Goal: Contribute content: Add original content to the website for others to see

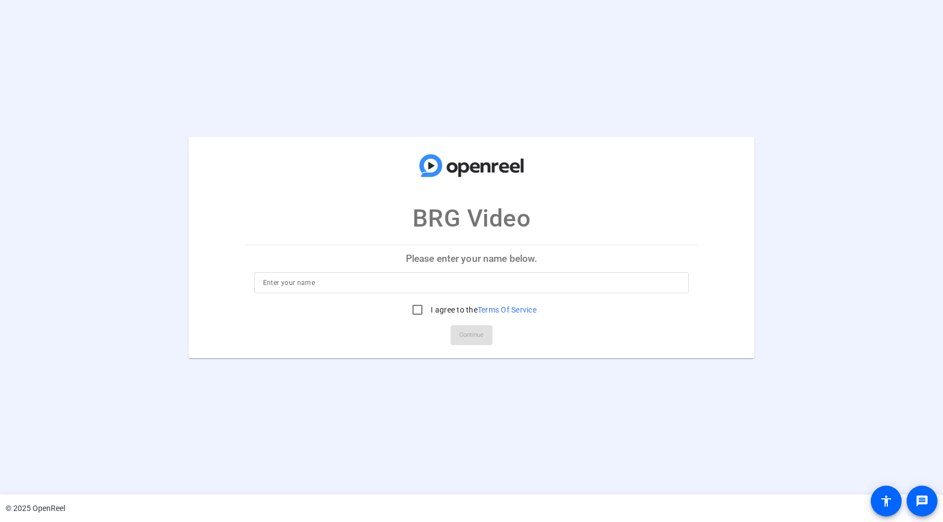
click at [319, 285] on input at bounding box center [471, 282] width 417 height 13
type input "[PERSON_NAME]"
click at [413, 312] on input "I agree to the Terms Of Service" at bounding box center [417, 310] width 22 height 22
checkbox input "true"
click at [472, 349] on div "Please enter your name below. [PERSON_NAME] I agree to the Terms Of Service Con…" at bounding box center [471, 301] width 453 height 113
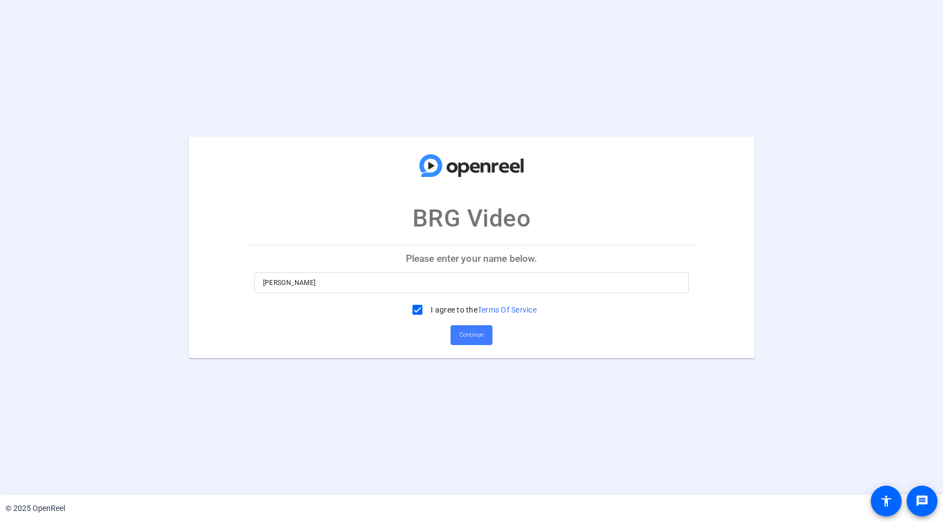
click at [472, 339] on span "Continue" at bounding box center [471, 335] width 24 height 17
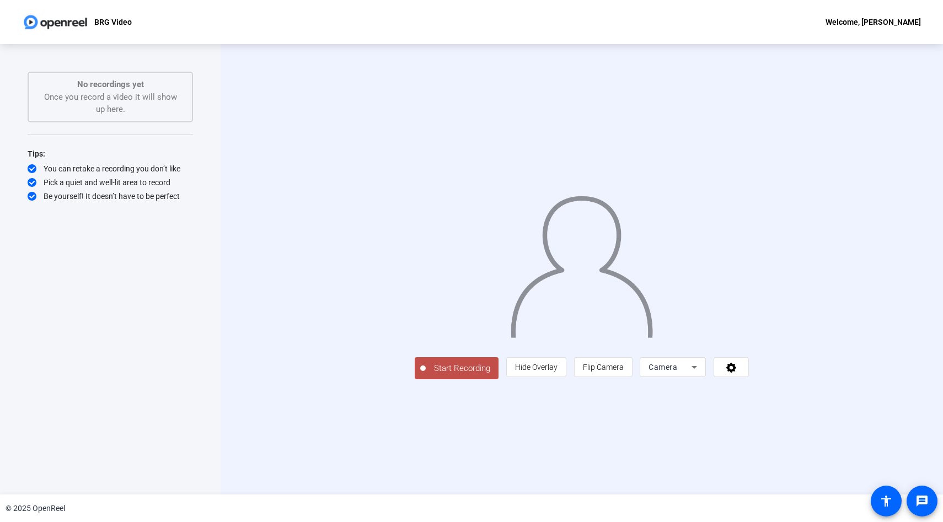
click at [85, 99] on div "No recordings yet Once you record a video it will show up here." at bounding box center [110, 96] width 141 height 37
click at [509, 263] on img at bounding box center [581, 262] width 144 height 150
click at [701, 374] on icon at bounding box center [693, 366] width 13 height 13
click at [794, 387] on span "Screen" at bounding box center [793, 389] width 21 height 13
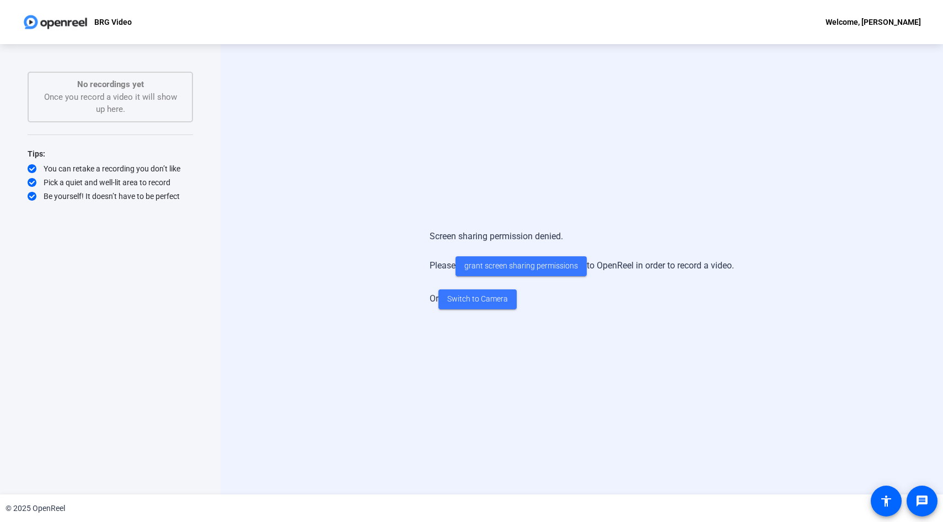
click at [83, 99] on div "No recordings yet Once you record a video it will show up here." at bounding box center [110, 96] width 141 height 37
click at [454, 302] on span "Switch to Camera" at bounding box center [477, 299] width 61 height 12
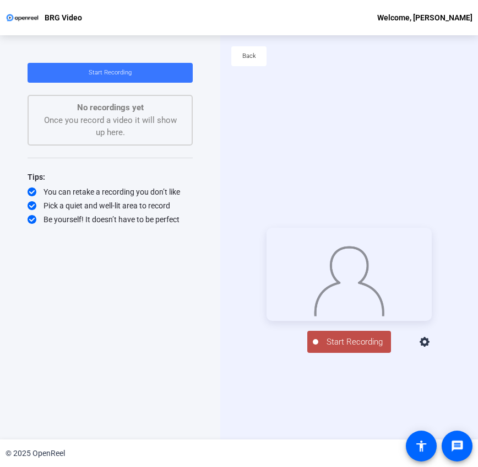
click at [352, 348] on span "Start Recording" at bounding box center [355, 342] width 73 height 13
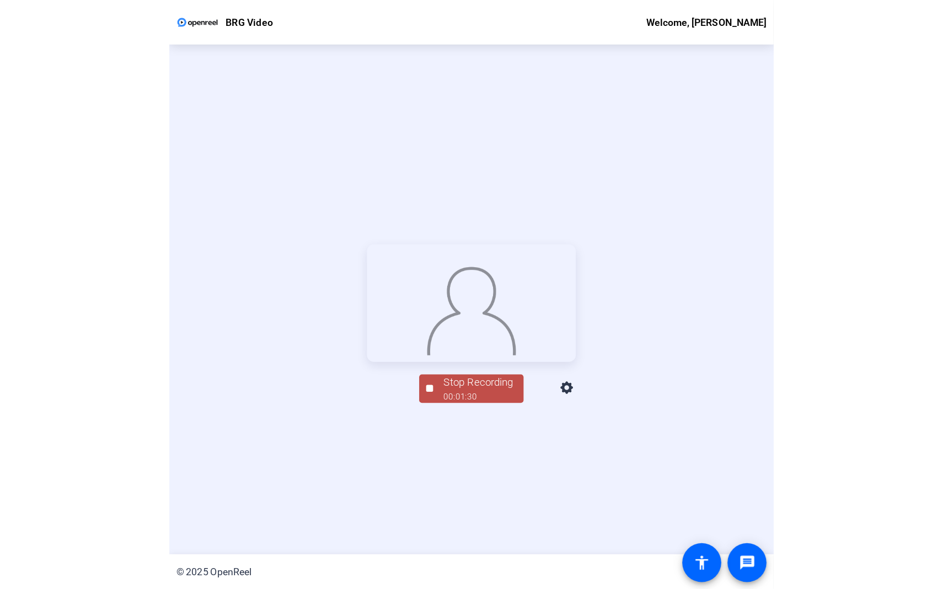
scroll to position [53, 0]
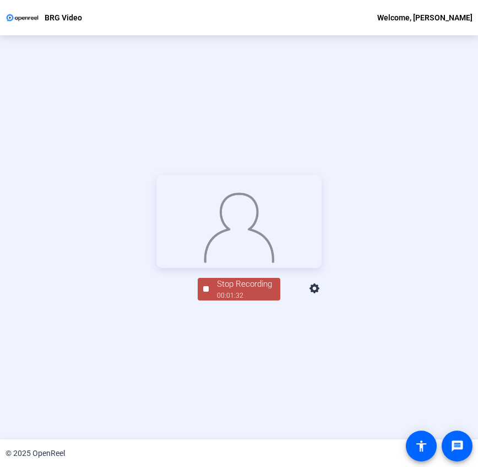
click at [213, 300] on span "Stop Recording 00:01:32" at bounding box center [245, 289] width 72 height 23
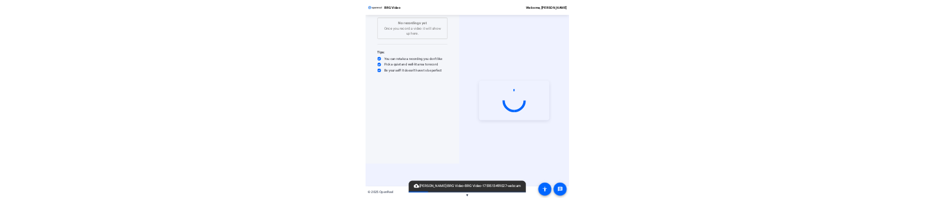
scroll to position [0, 0]
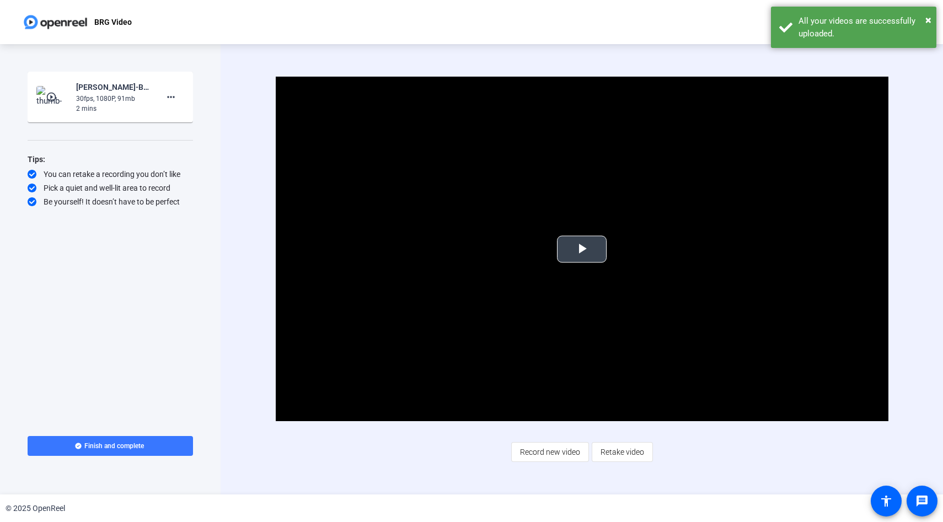
click at [582, 249] on span "Video Player" at bounding box center [582, 249] width 0 height 0
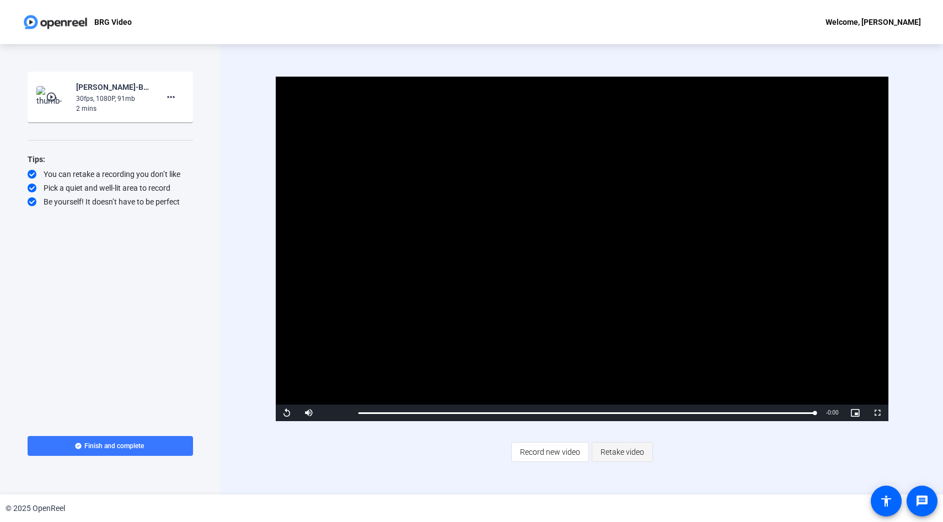
click at [629, 454] on span "Retake video" at bounding box center [622, 452] width 44 height 21
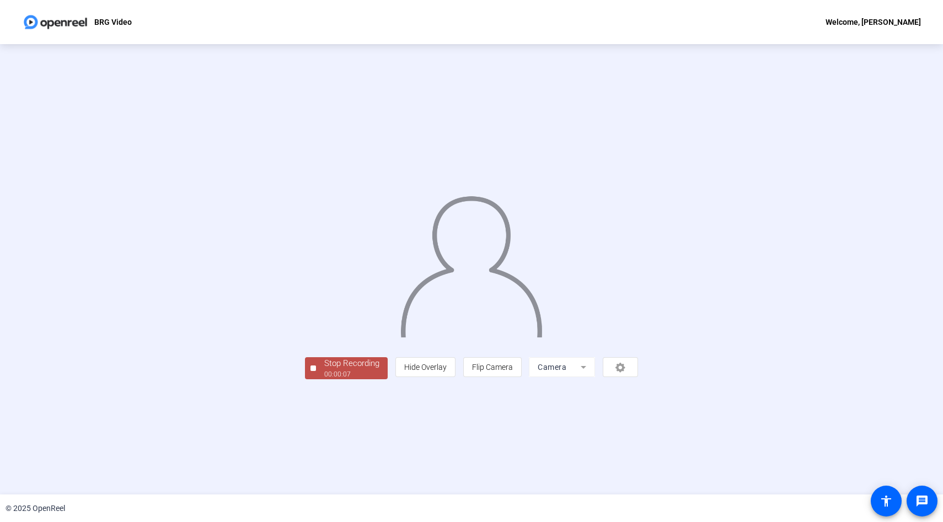
click at [316, 380] on span "Stop Recording 00:00:07" at bounding box center [352, 368] width 72 height 23
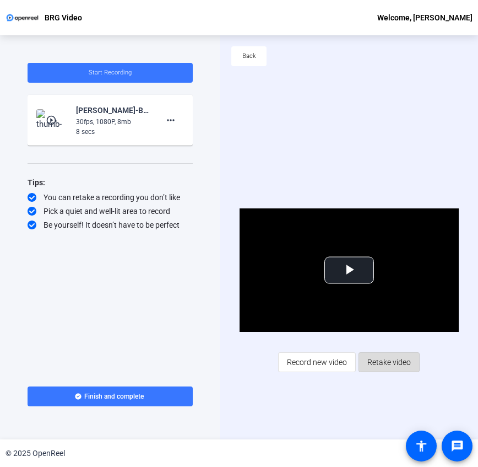
click at [380, 361] on span "Retake video" at bounding box center [390, 362] width 44 height 21
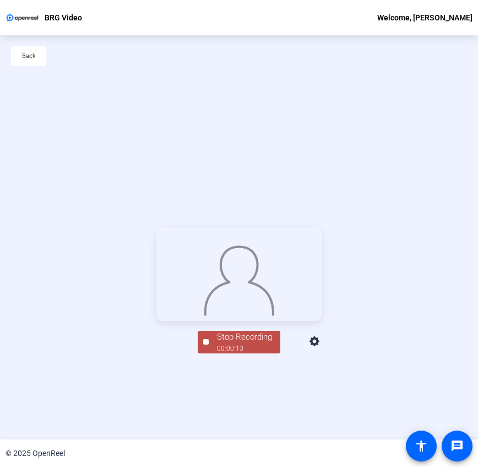
click at [247, 343] on div "Stop Recording" at bounding box center [244, 337] width 55 height 13
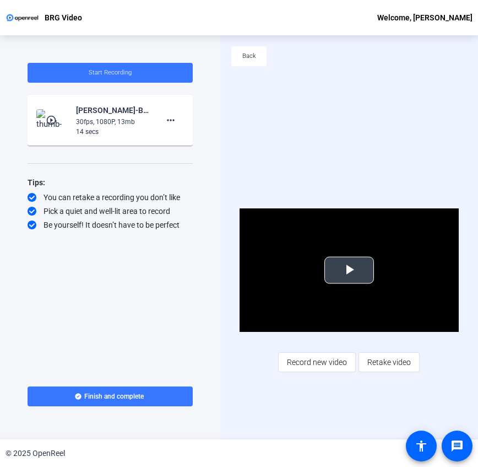
click at [349, 270] on span "Video Player" at bounding box center [349, 270] width 0 height 0
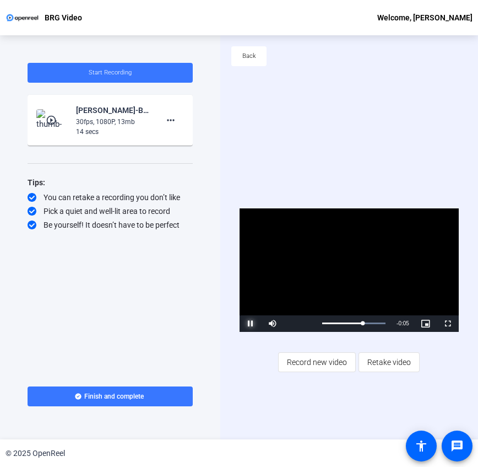
click at [252, 324] on span "Video Player" at bounding box center [251, 324] width 22 height 0
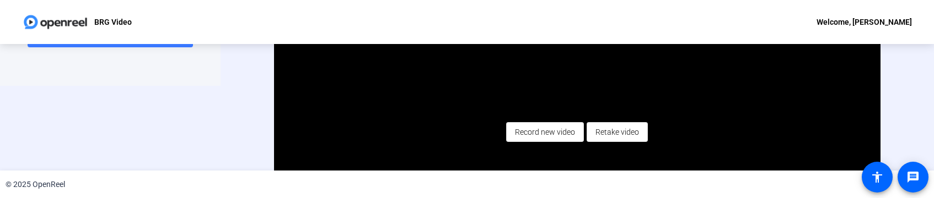
scroll to position [158, 0]
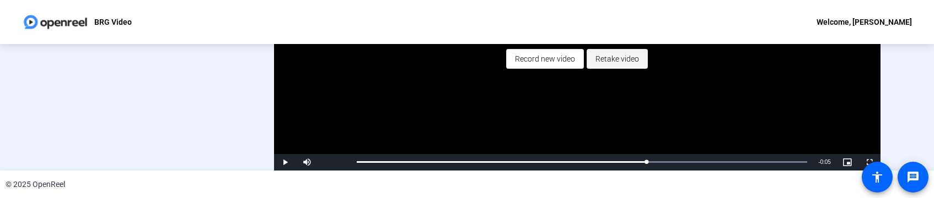
click at [620, 60] on span "Retake video" at bounding box center [617, 59] width 44 height 21
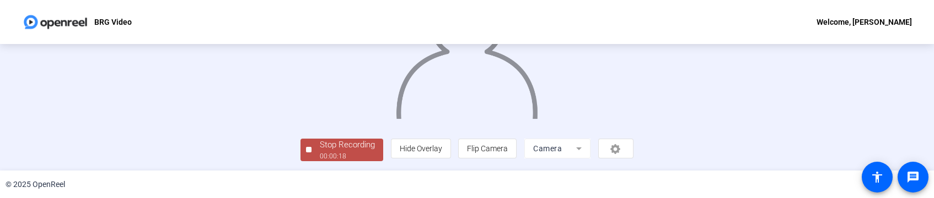
scroll to position [135, 0]
click at [320, 150] on div "Stop Recording" at bounding box center [347, 145] width 55 height 13
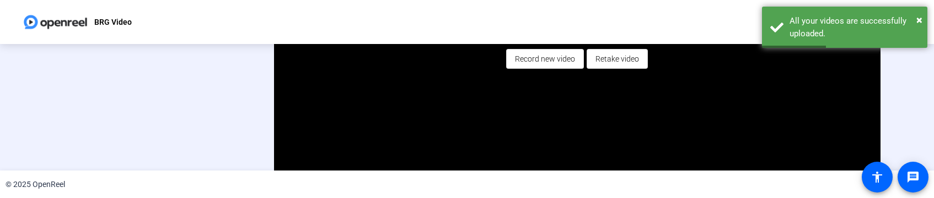
scroll to position [155, 0]
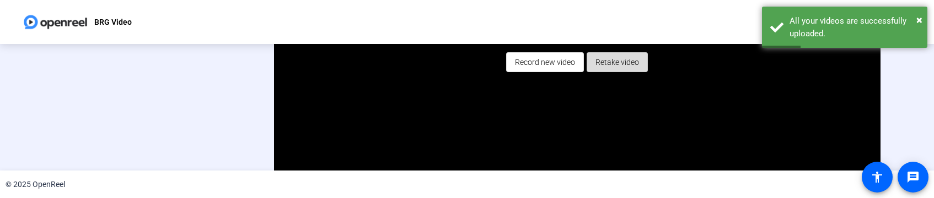
click at [622, 63] on span "Retake video" at bounding box center [617, 62] width 44 height 21
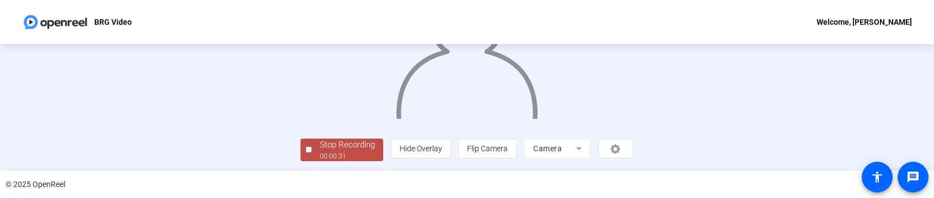
scroll to position [135, 0]
click at [311, 145] on span "Stop Recording 00:00:32" at bounding box center [347, 150] width 72 height 23
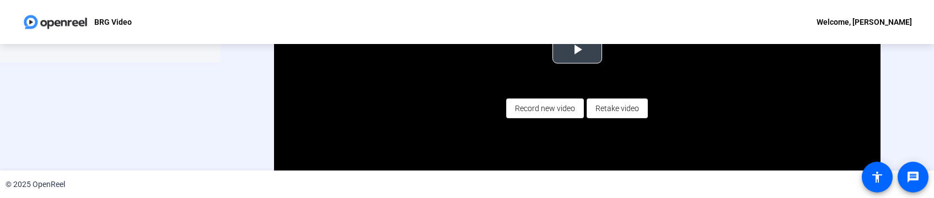
scroll to position [114, 0]
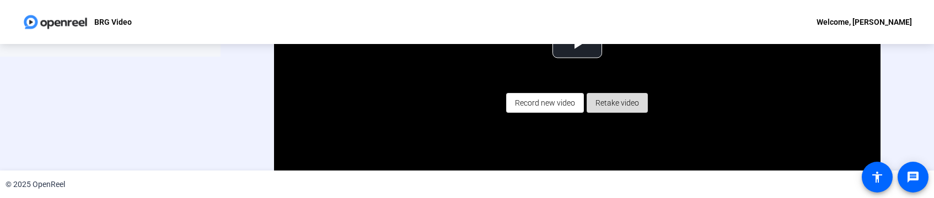
click at [628, 103] on span "Retake video" at bounding box center [617, 103] width 44 height 21
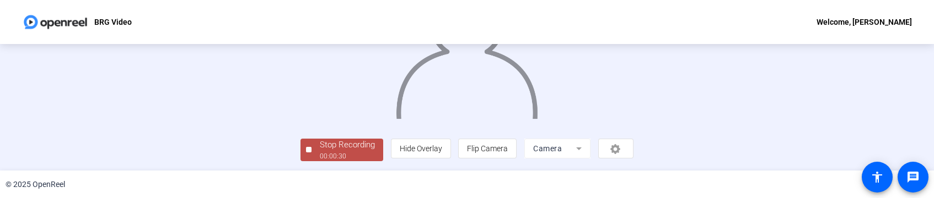
scroll to position [135, 0]
click at [320, 146] on div "Stop Recording" at bounding box center [347, 145] width 55 height 13
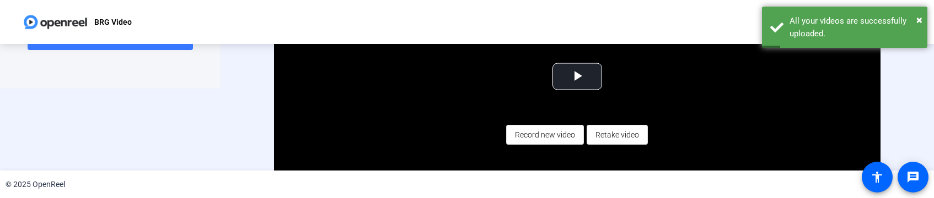
scroll to position [84, 0]
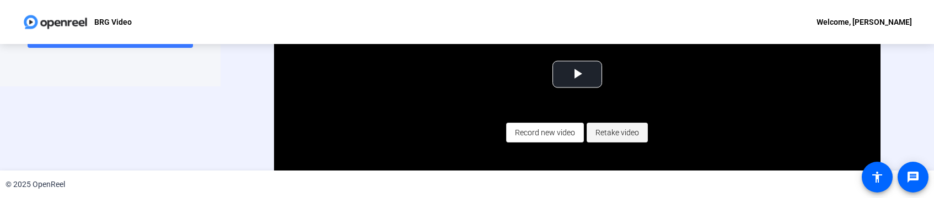
click at [631, 132] on span "Retake video" at bounding box center [617, 132] width 44 height 21
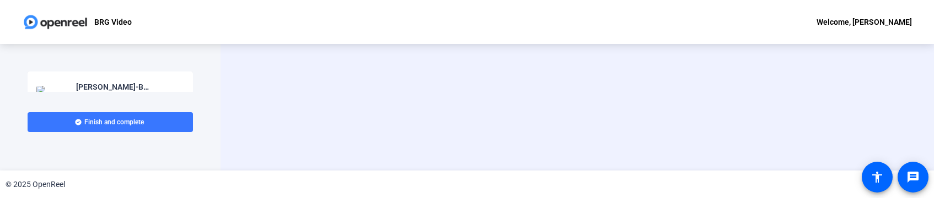
scroll to position [0, 0]
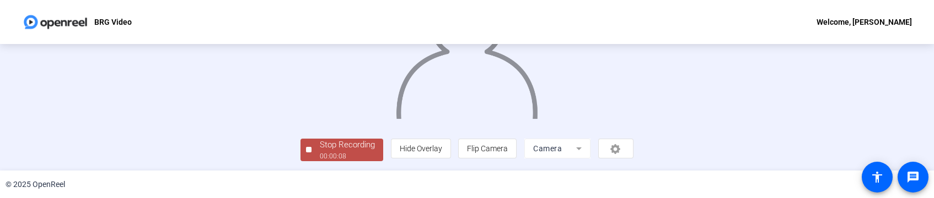
click at [320, 149] on div "Stop Recording" at bounding box center [347, 145] width 55 height 13
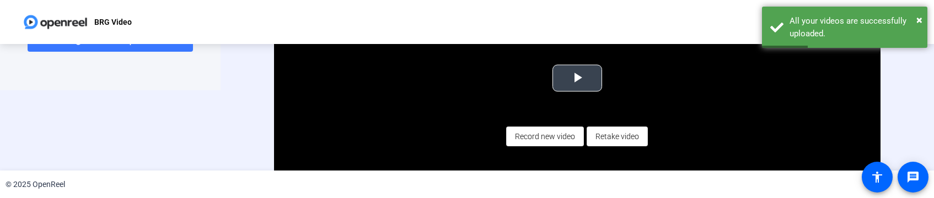
scroll to position [84, 0]
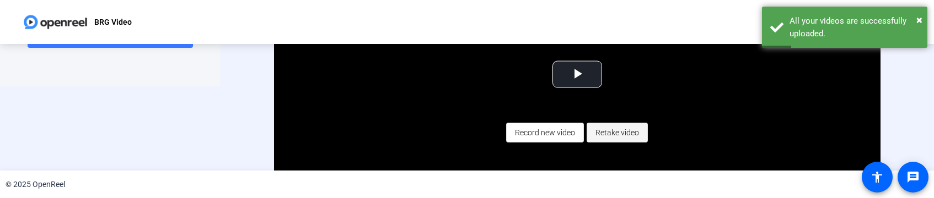
click at [609, 128] on span "Retake video" at bounding box center [617, 132] width 44 height 21
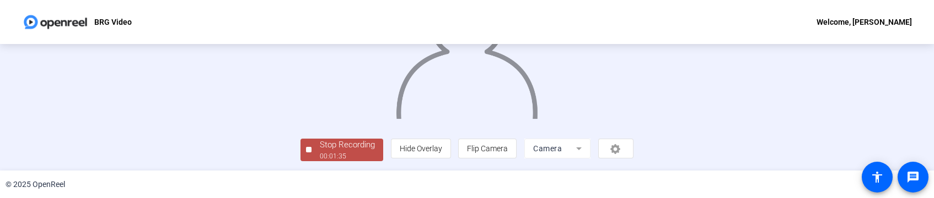
scroll to position [135, 0]
click at [320, 155] on div "00:01:36" at bounding box center [347, 157] width 55 height 10
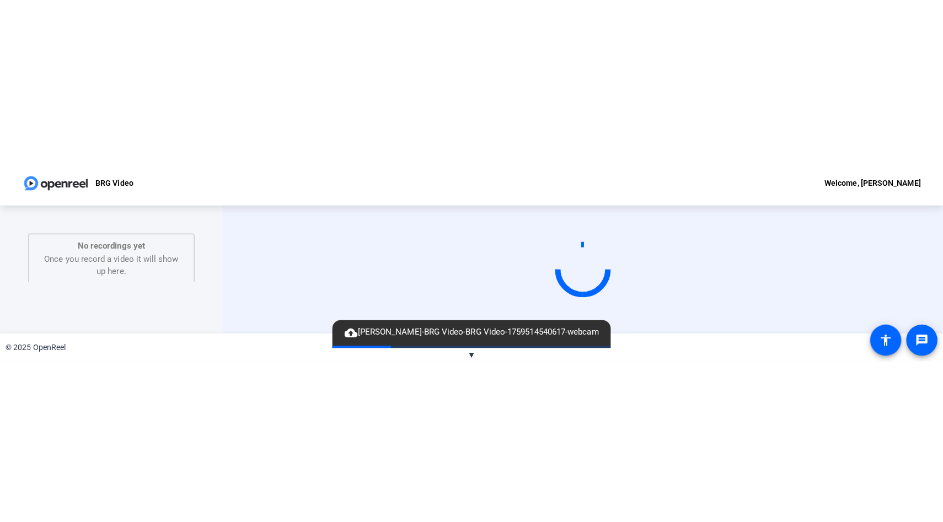
scroll to position [0, 0]
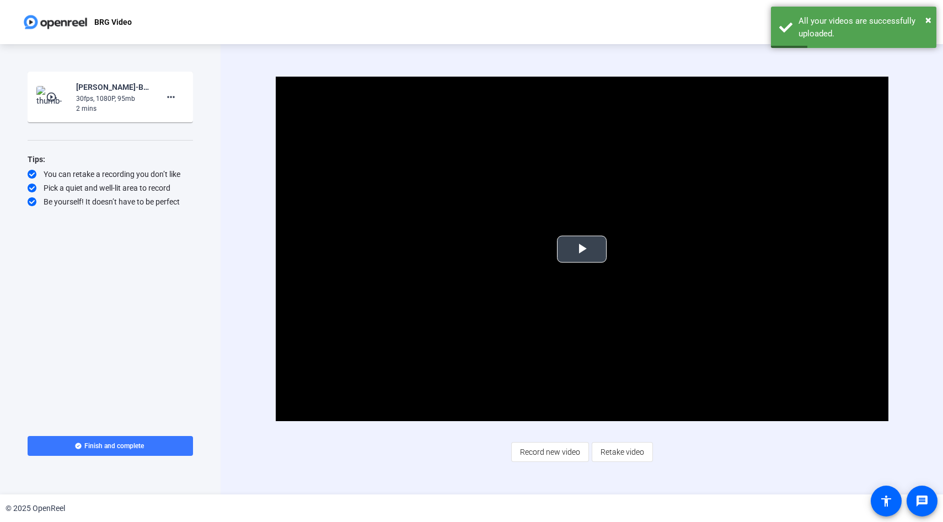
click at [582, 249] on span "Video Player" at bounding box center [582, 249] width 0 height 0
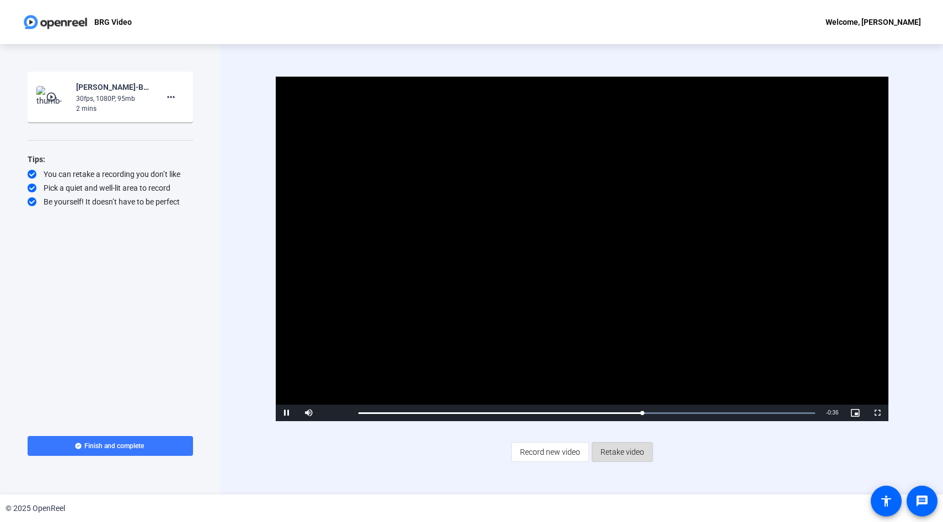
click at [617, 452] on span "Retake video" at bounding box center [622, 452] width 44 height 21
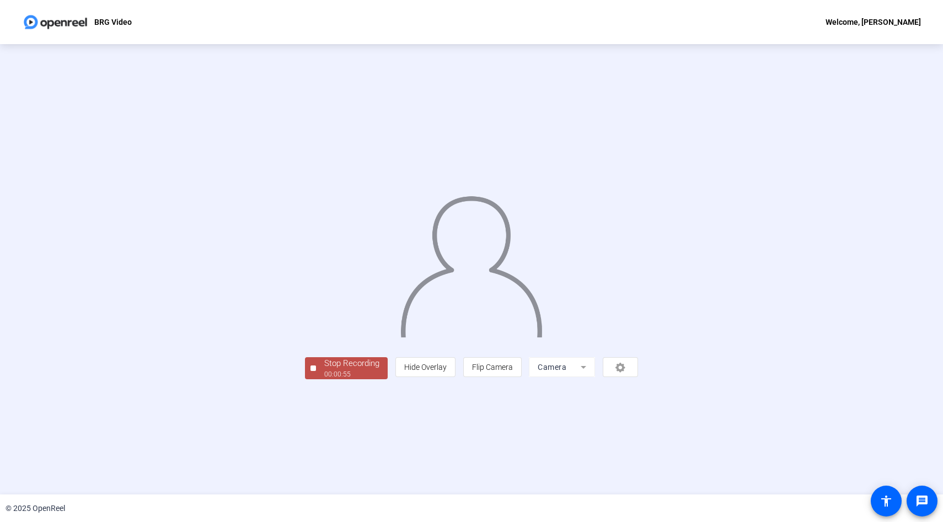
click at [324, 379] on div "00:00:55" at bounding box center [351, 374] width 55 height 10
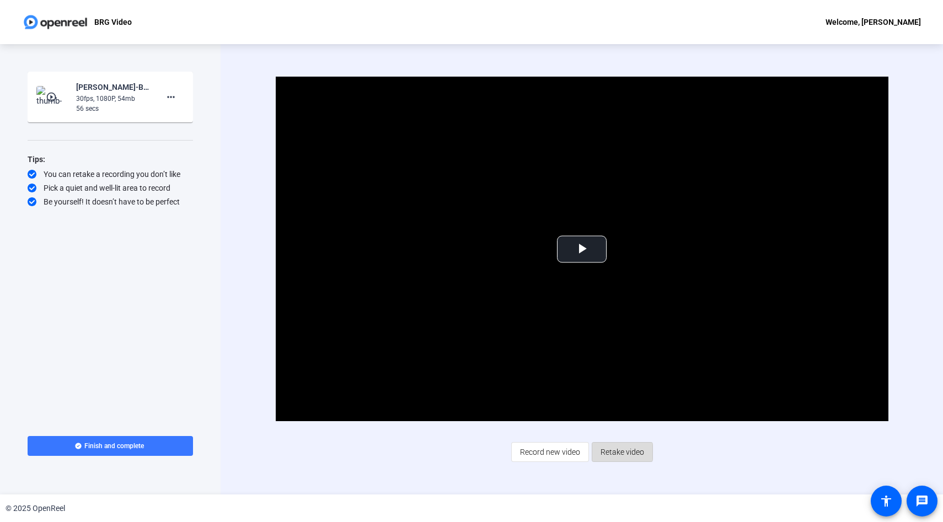
click at [610, 452] on span "Retake video" at bounding box center [622, 452] width 44 height 21
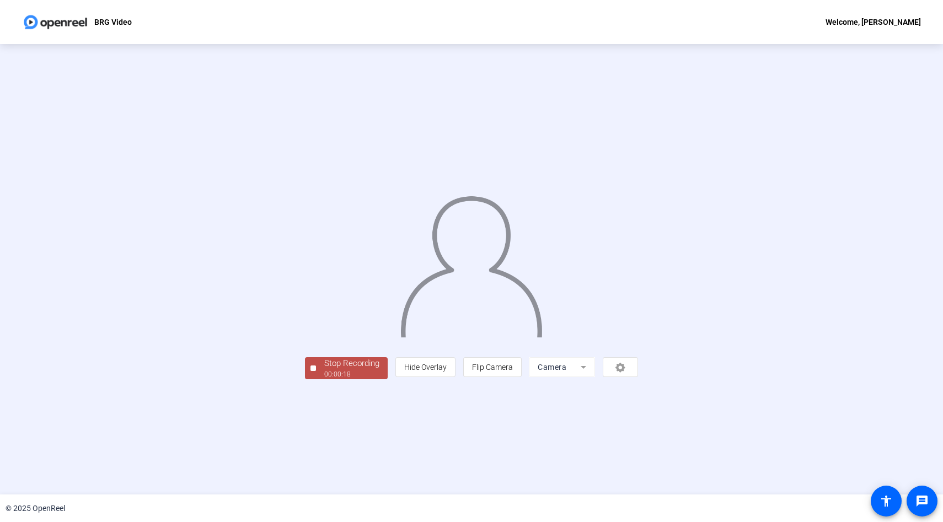
click at [316, 380] on span "Stop Recording 00:00:18" at bounding box center [352, 368] width 72 height 23
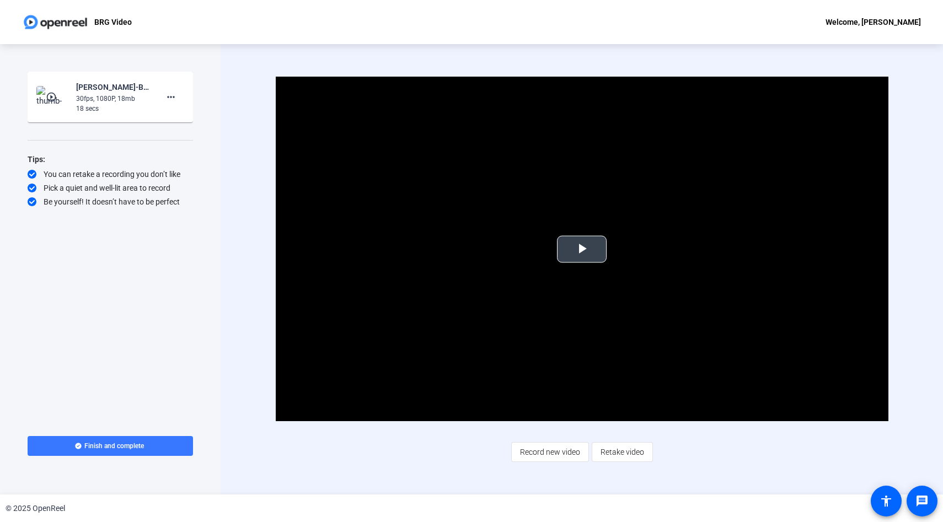
click at [582, 249] on span "Video Player" at bounding box center [582, 249] width 0 height 0
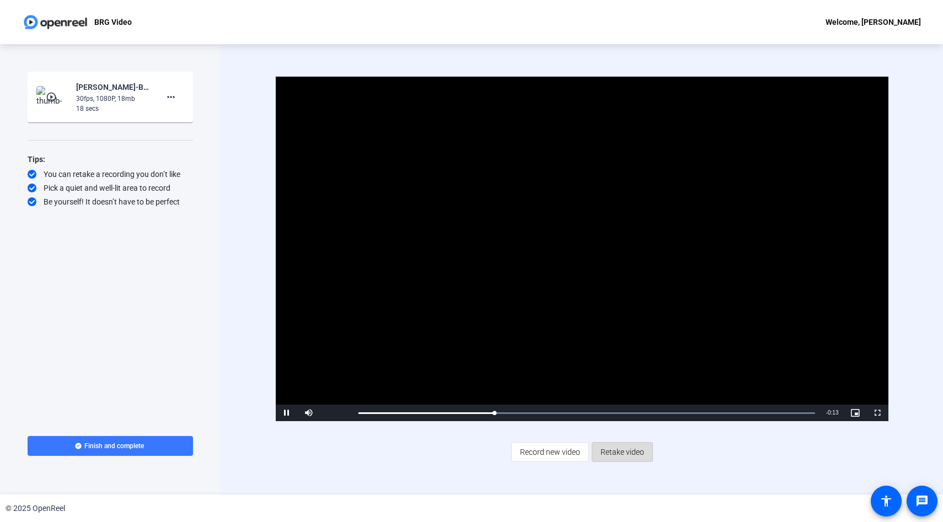
click at [622, 455] on span "Retake video" at bounding box center [622, 452] width 44 height 21
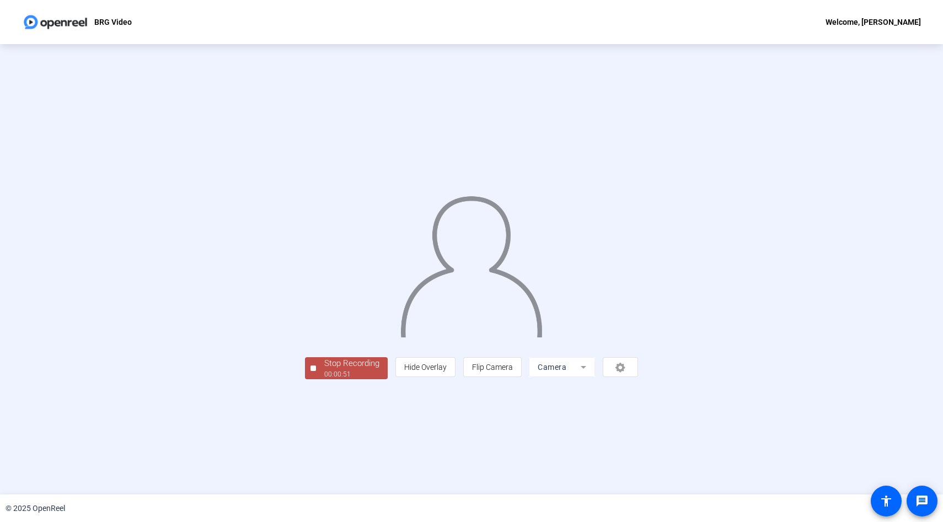
click at [305, 380] on button "Stop Recording 00:00:51" at bounding box center [346, 368] width 83 height 23
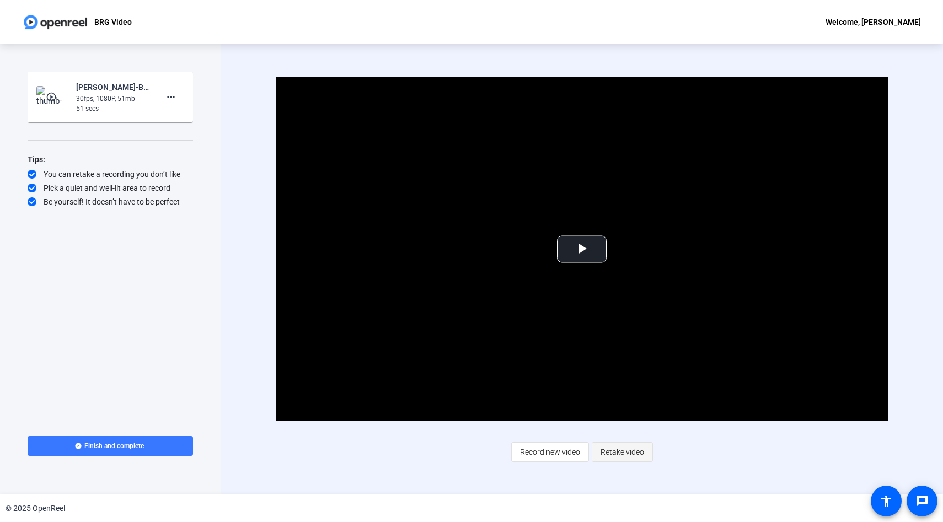
click at [630, 448] on span "Retake video" at bounding box center [622, 452] width 44 height 21
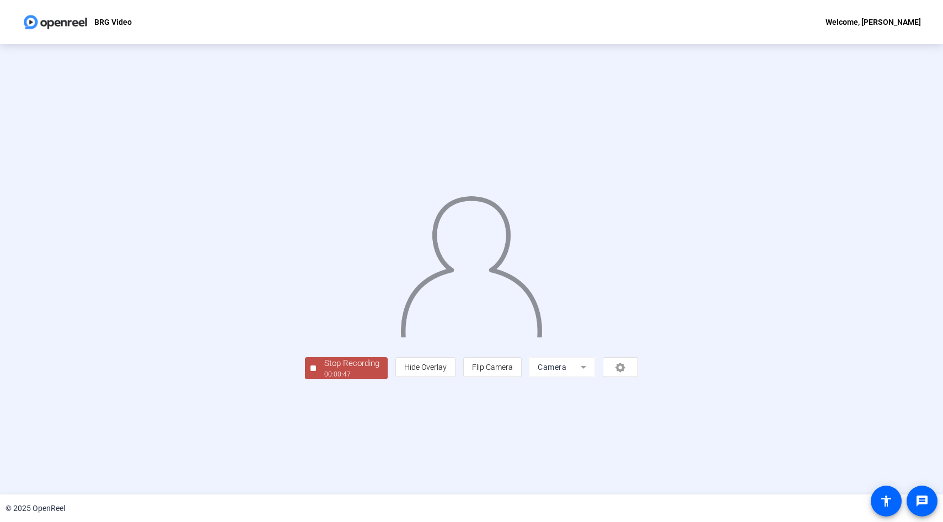
click at [324, 379] on div "00:00:47" at bounding box center [351, 374] width 55 height 10
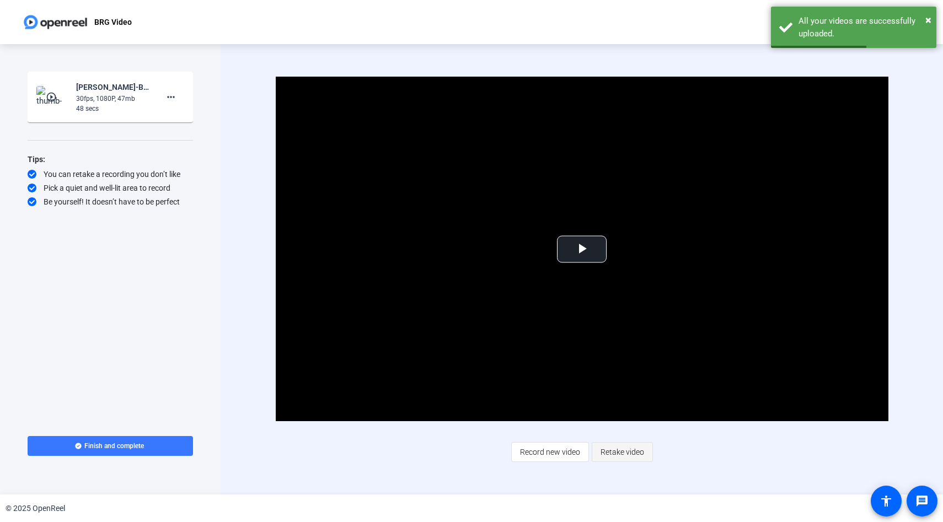
click at [633, 443] on span "Retake video" at bounding box center [622, 452] width 44 height 21
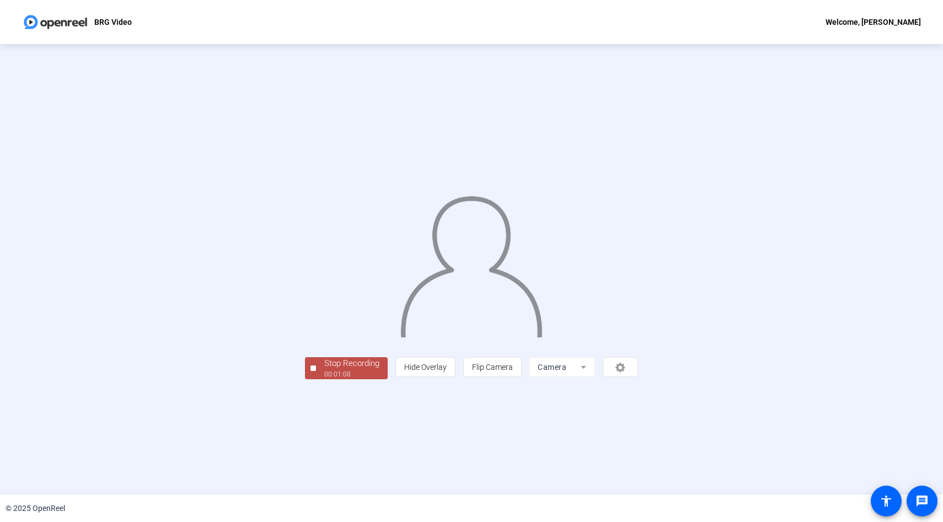
click at [305, 379] on div "Stop Recording 00:01:08 person Hide Overlay flip Flip Camera Camera" at bounding box center [471, 269] width 333 height 220
click at [324, 370] on div "Stop Recording" at bounding box center [351, 363] width 55 height 13
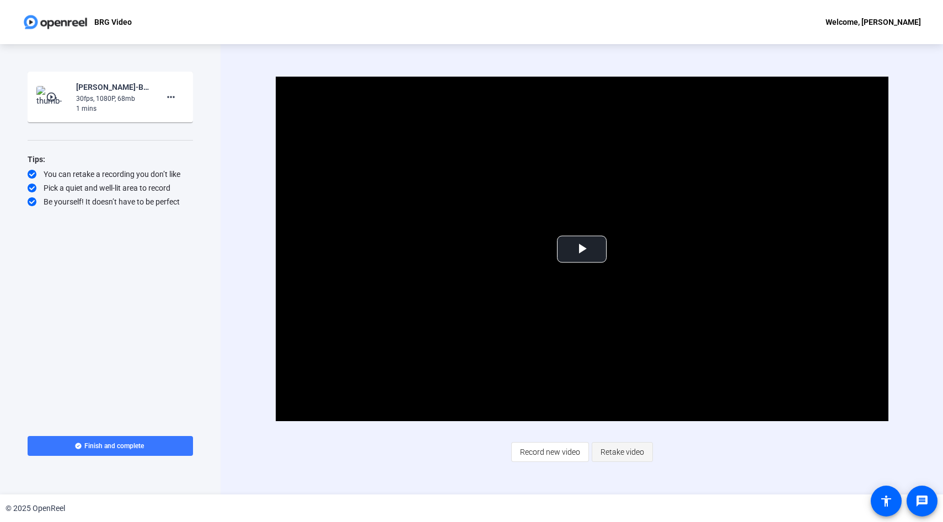
click at [626, 461] on span "Retake video" at bounding box center [622, 452] width 44 height 21
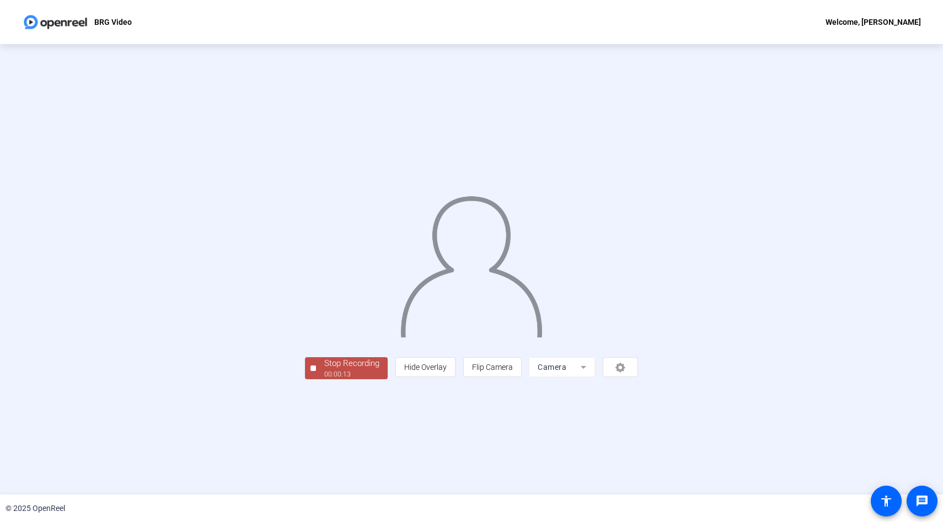
click at [324, 379] on div "00:00:13" at bounding box center [351, 374] width 55 height 10
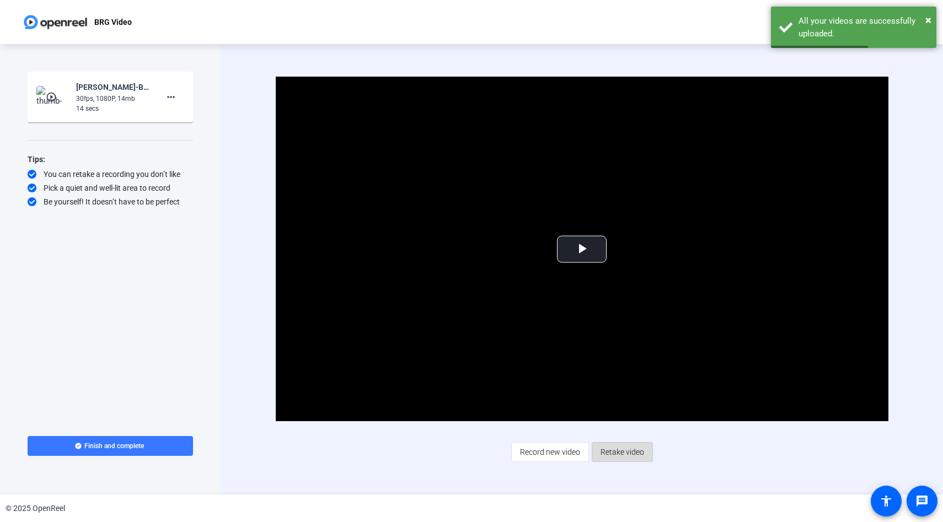
click at [633, 450] on span "Retake video" at bounding box center [622, 452] width 44 height 21
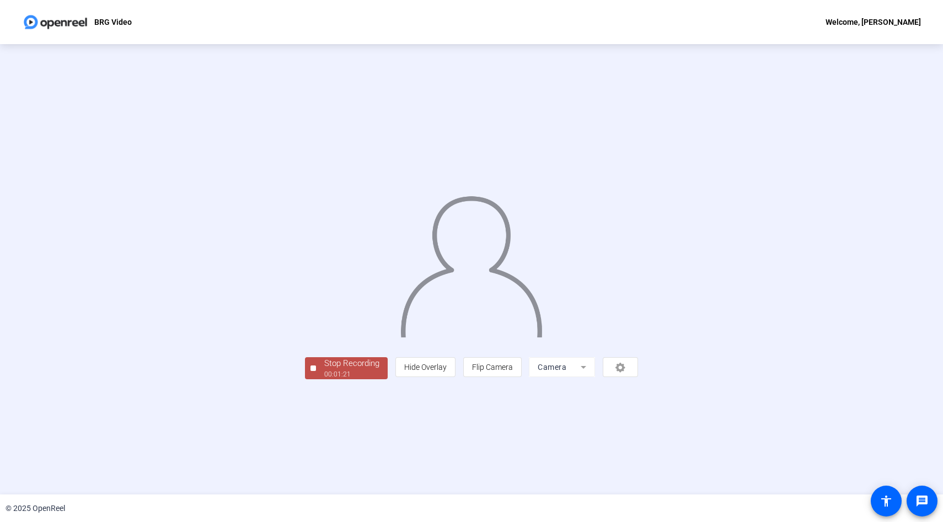
click at [324, 370] on div "Stop Recording" at bounding box center [351, 363] width 55 height 13
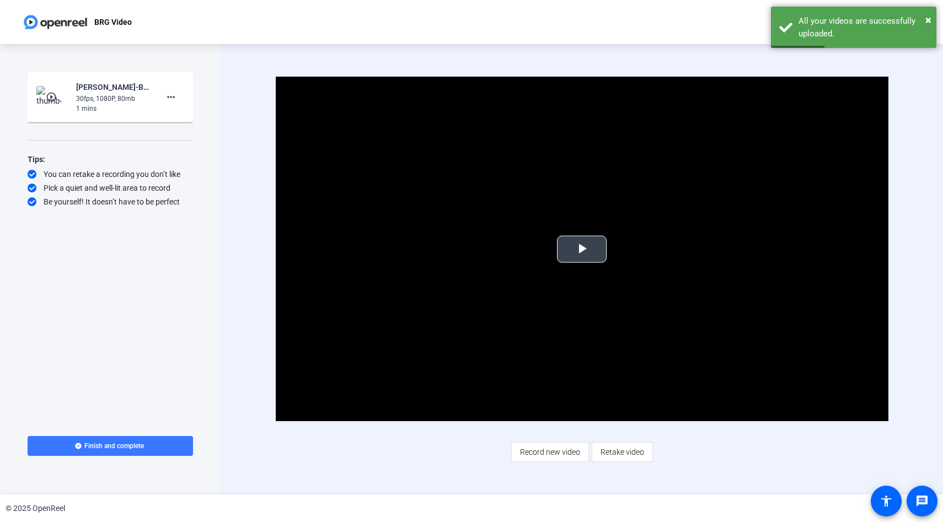
click at [582, 249] on span "Video Player" at bounding box center [582, 249] width 0 height 0
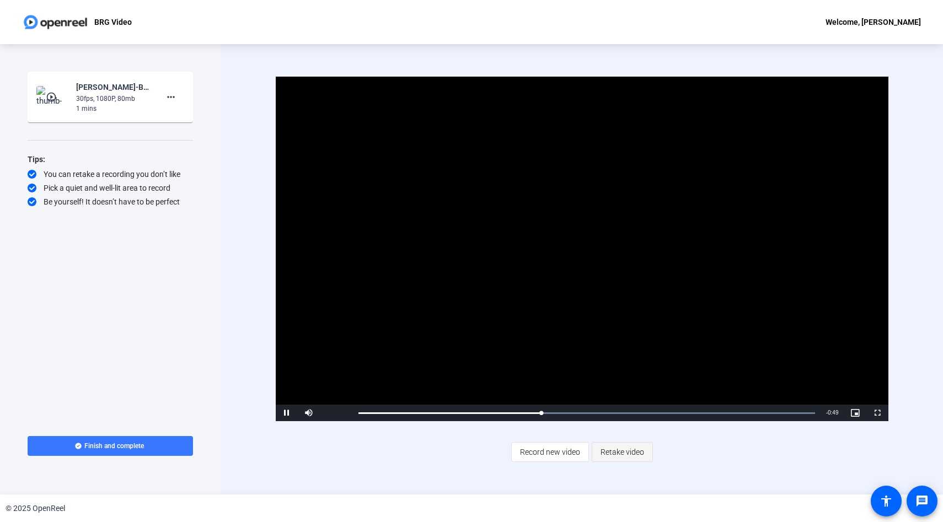
click at [623, 449] on span "Retake video" at bounding box center [622, 452] width 44 height 21
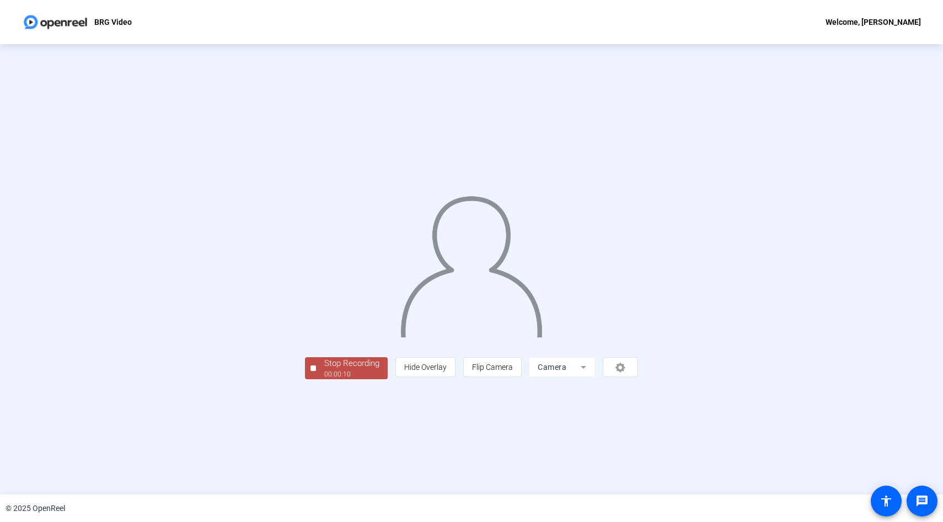
click at [324, 379] on div "00:00:10" at bounding box center [351, 374] width 55 height 10
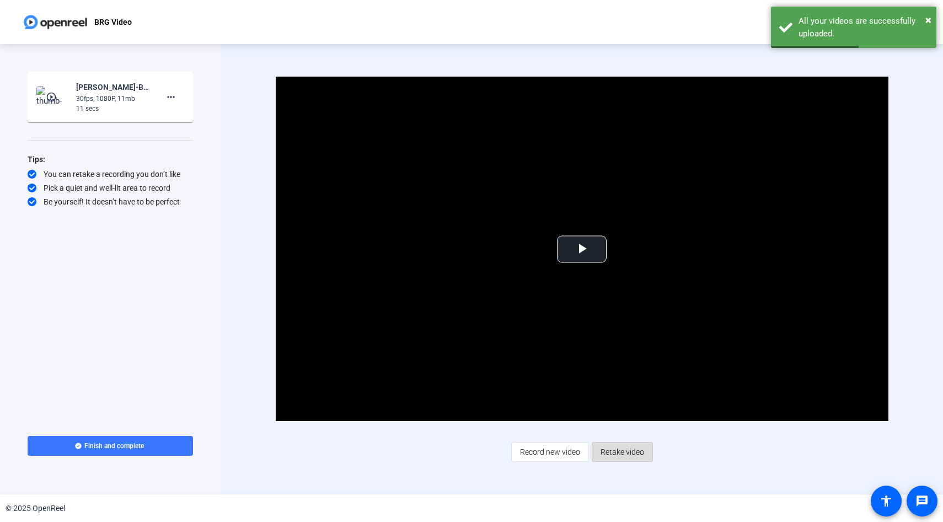
click at [629, 450] on span "Retake video" at bounding box center [622, 452] width 44 height 21
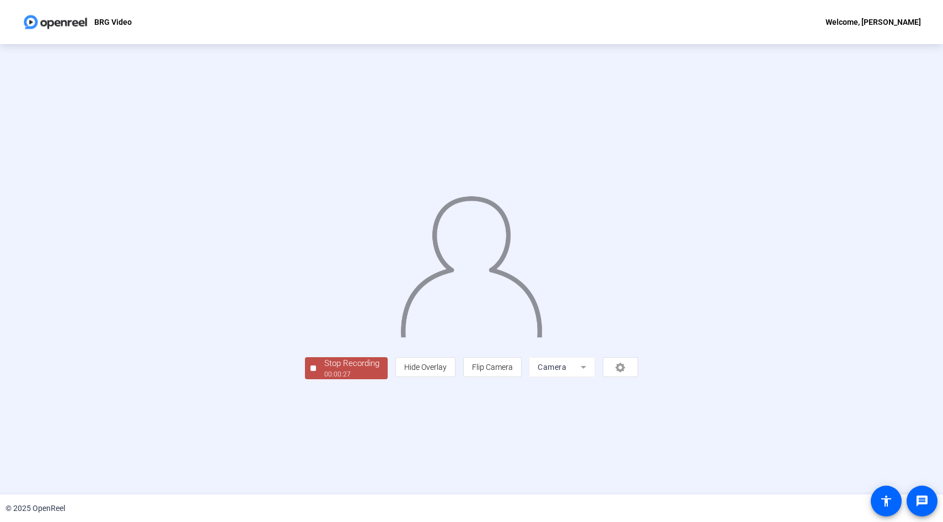
click at [324, 370] on div "Stop Recording" at bounding box center [351, 363] width 55 height 13
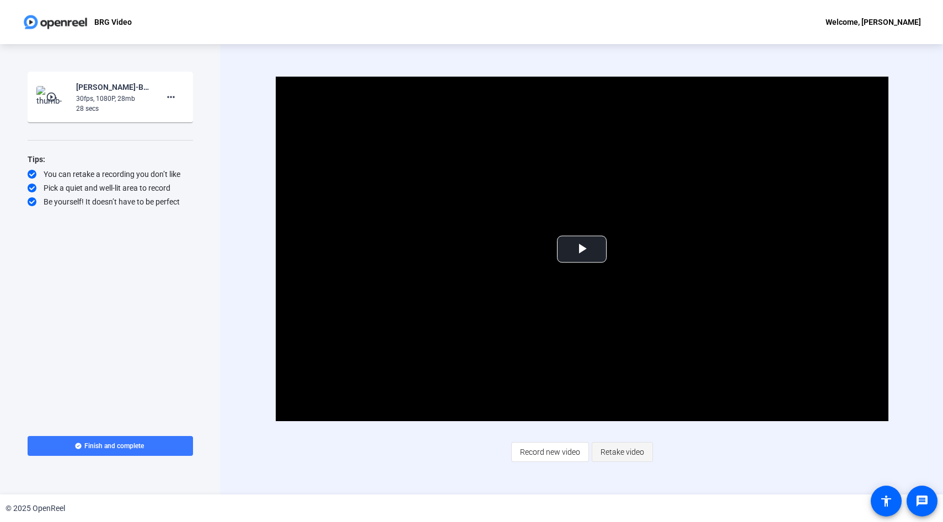
click at [616, 451] on span "Retake video" at bounding box center [622, 452] width 44 height 21
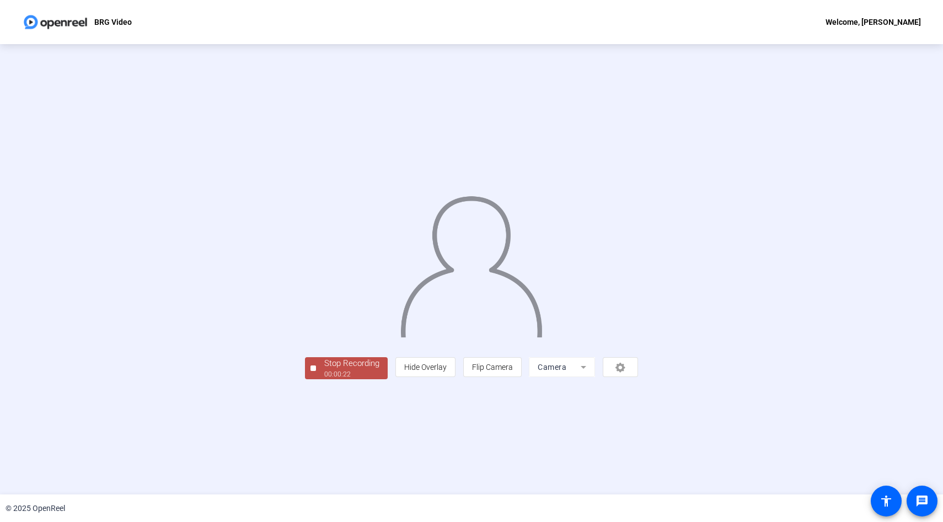
click at [324, 370] on div "Stop Recording" at bounding box center [351, 363] width 55 height 13
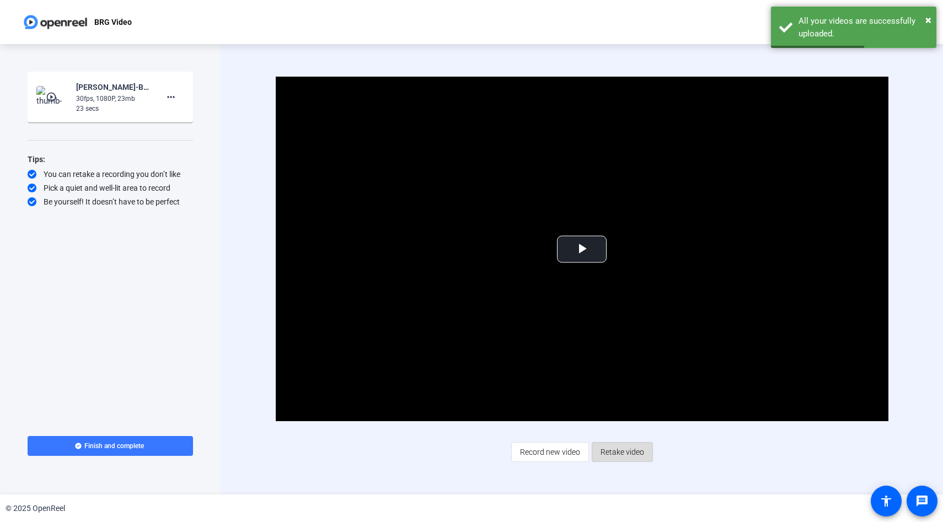
click at [631, 452] on span "Retake video" at bounding box center [622, 452] width 44 height 21
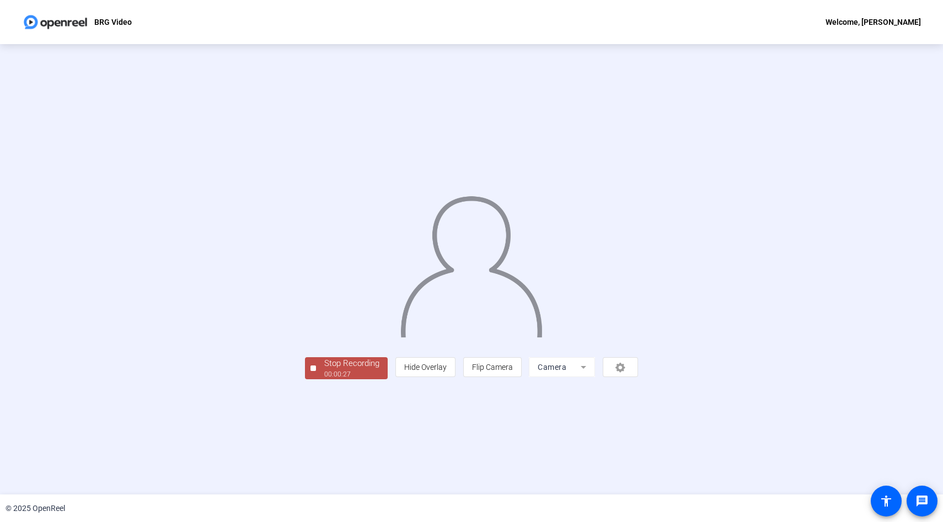
click at [324, 370] on div "Stop Recording" at bounding box center [351, 363] width 55 height 13
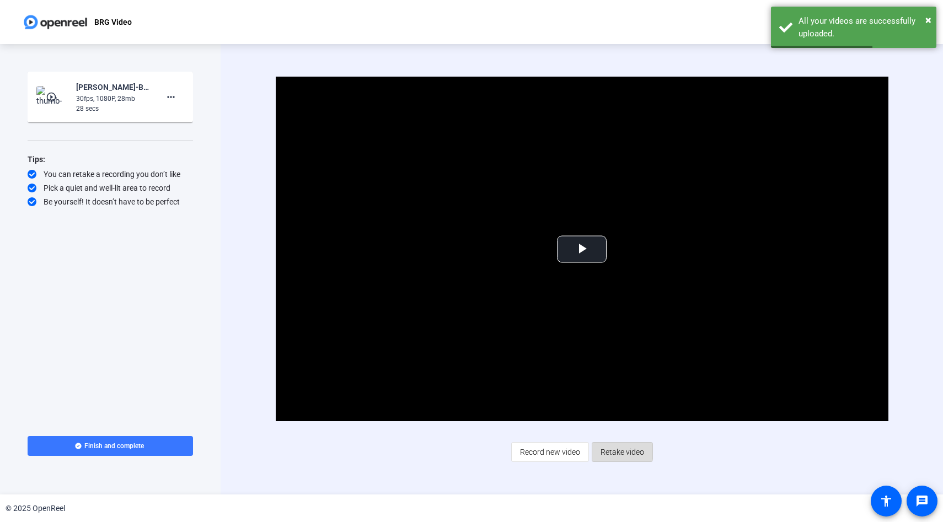
click at [621, 450] on span "Retake video" at bounding box center [622, 452] width 44 height 21
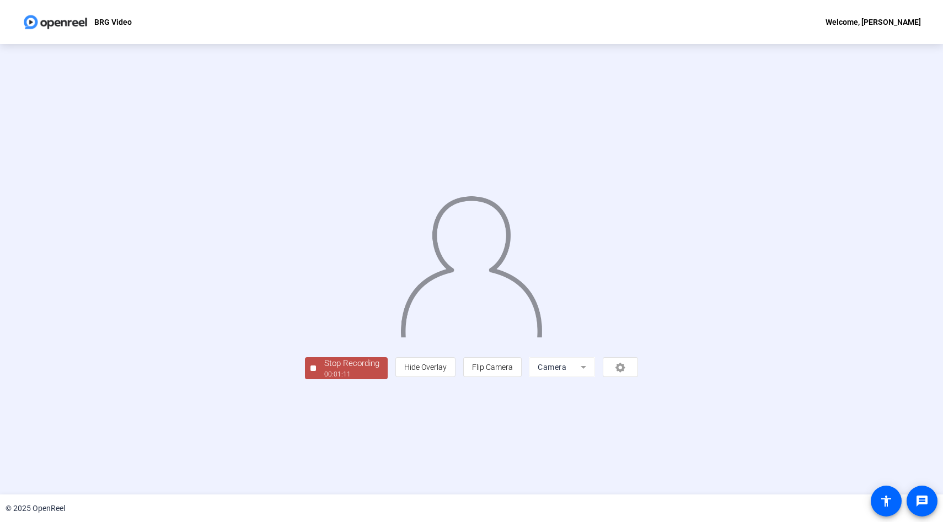
click at [324, 379] on div "00:01:11" at bounding box center [351, 374] width 55 height 10
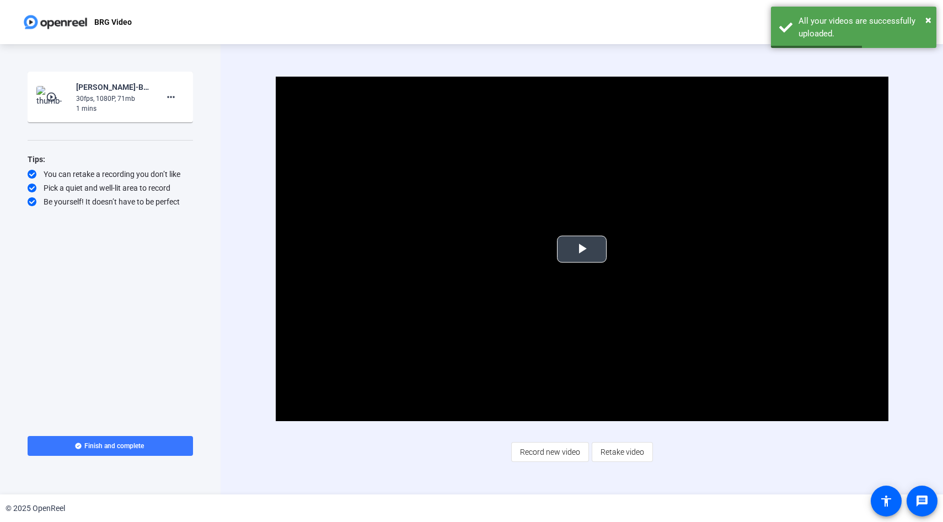
click at [582, 249] on span "Video Player" at bounding box center [582, 249] width 0 height 0
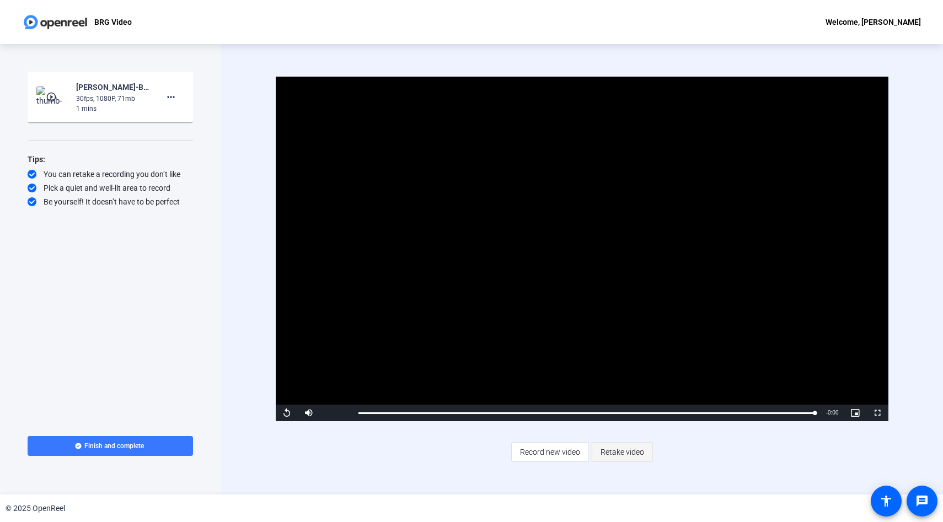
click at [622, 453] on span "Retake video" at bounding box center [622, 452] width 44 height 21
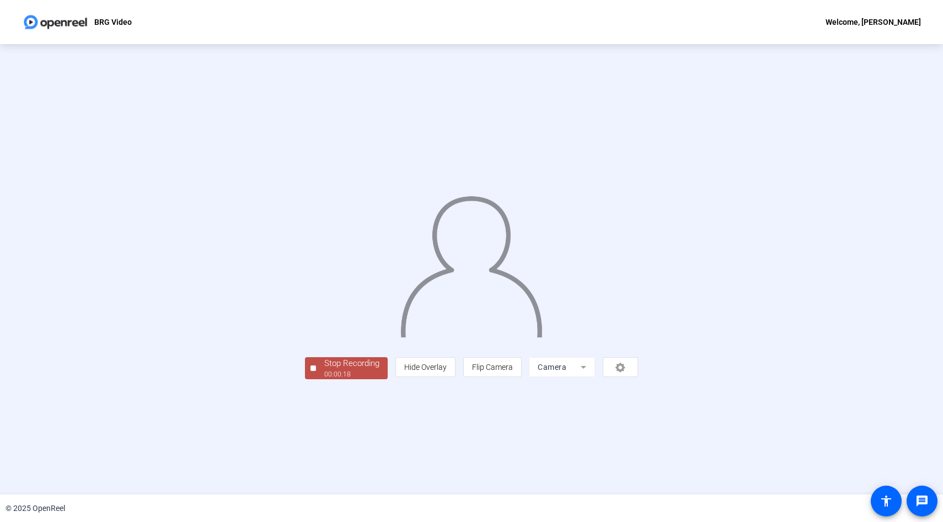
click at [324, 370] on div "Stop Recording" at bounding box center [351, 363] width 55 height 13
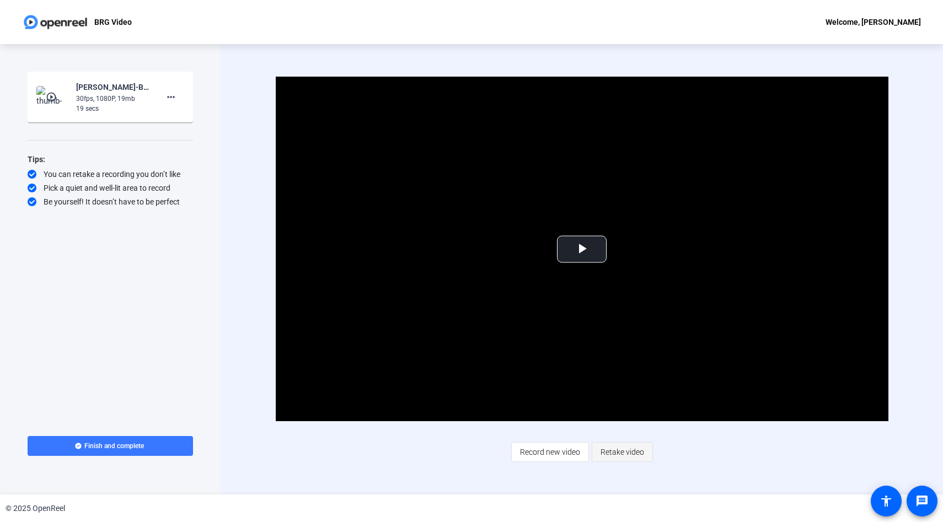
click at [632, 450] on span "Retake video" at bounding box center [622, 452] width 44 height 21
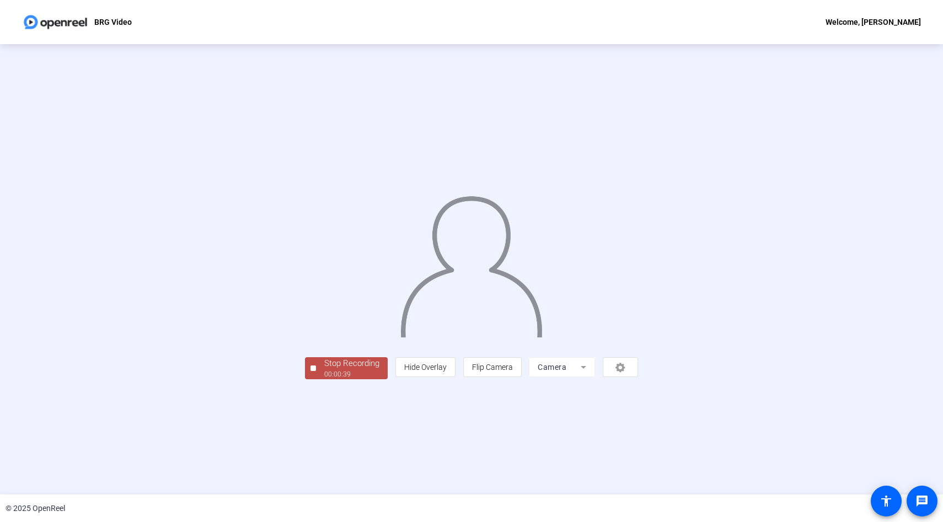
click at [324, 379] on div "00:00:39" at bounding box center [351, 374] width 55 height 10
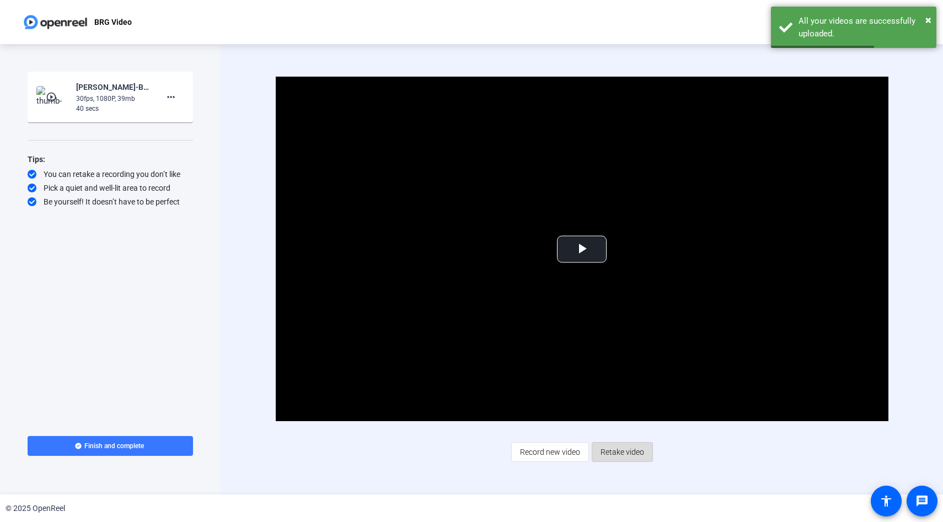
click at [622, 447] on span "Retake video" at bounding box center [622, 452] width 44 height 21
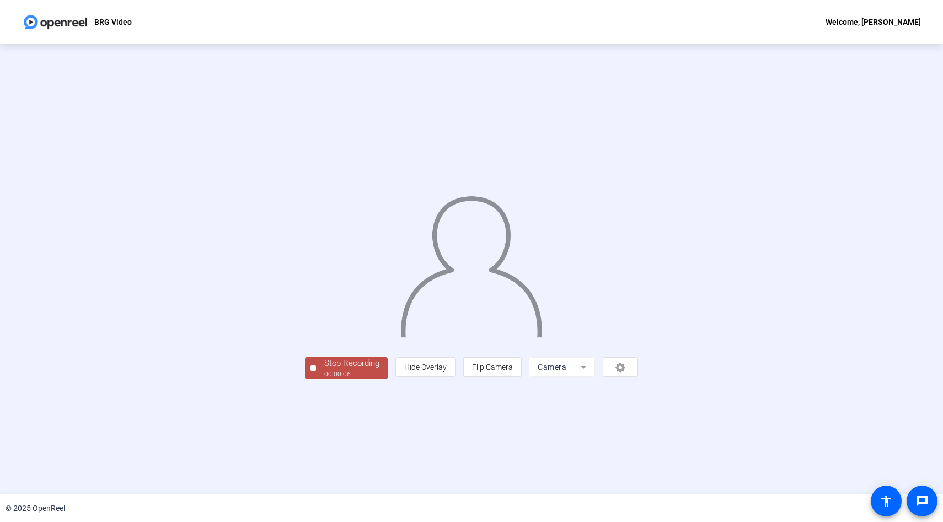
click at [324, 379] on div "00:00:06" at bounding box center [351, 374] width 55 height 10
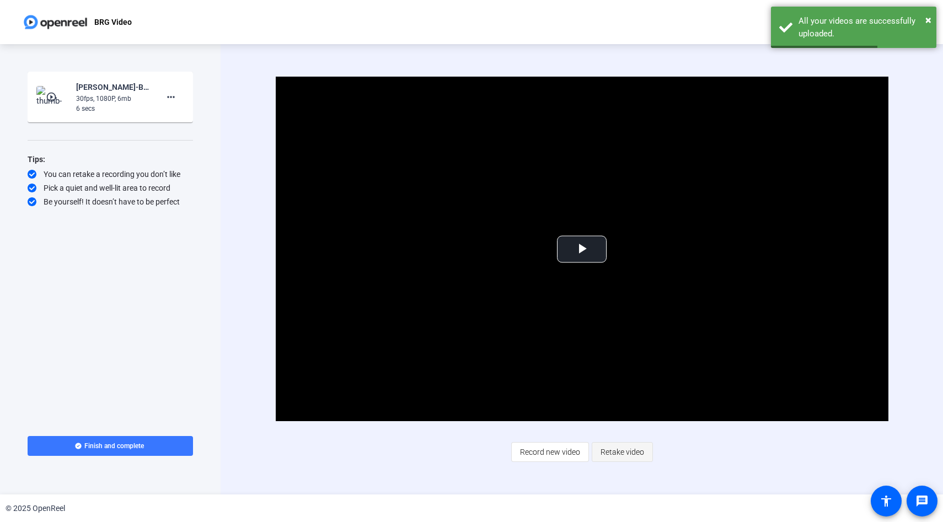
click at [630, 445] on span "Retake video" at bounding box center [622, 452] width 44 height 21
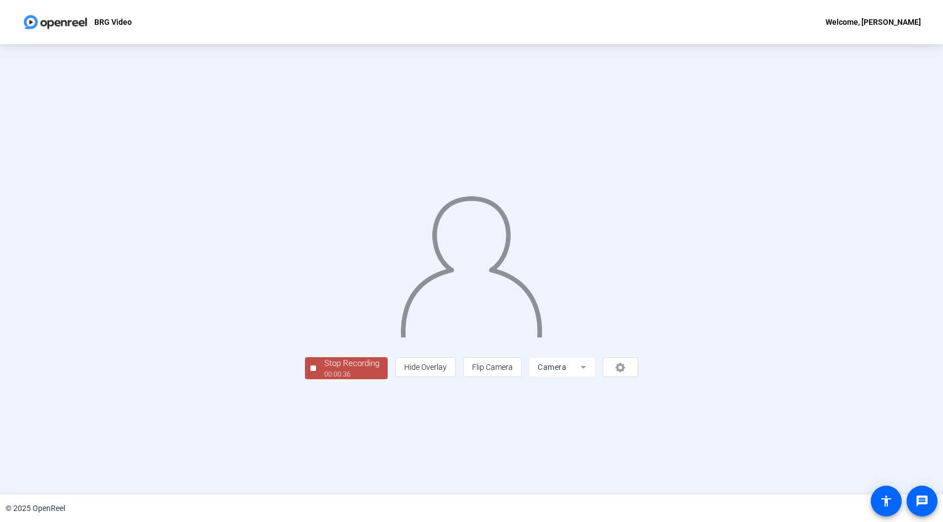
click at [324, 379] on div "00:00:36" at bounding box center [351, 374] width 55 height 10
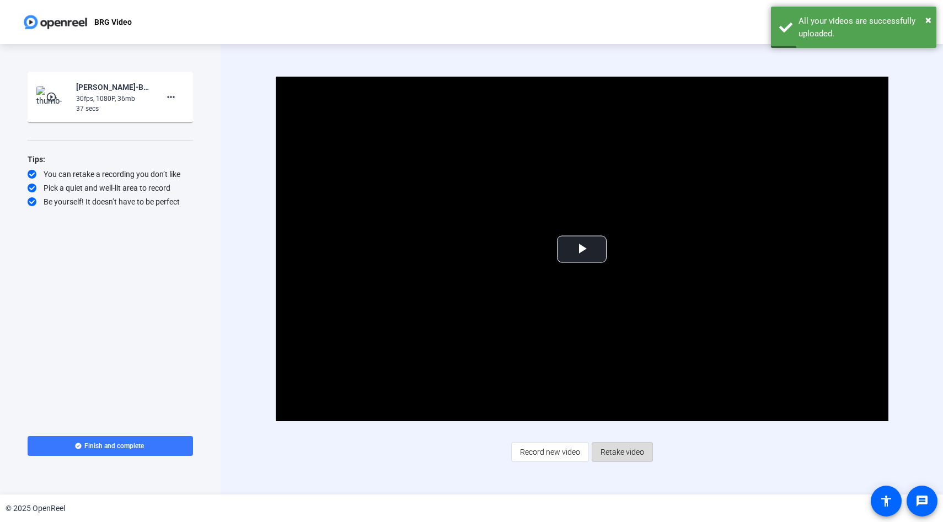
click at [627, 455] on span "Retake video" at bounding box center [622, 452] width 44 height 21
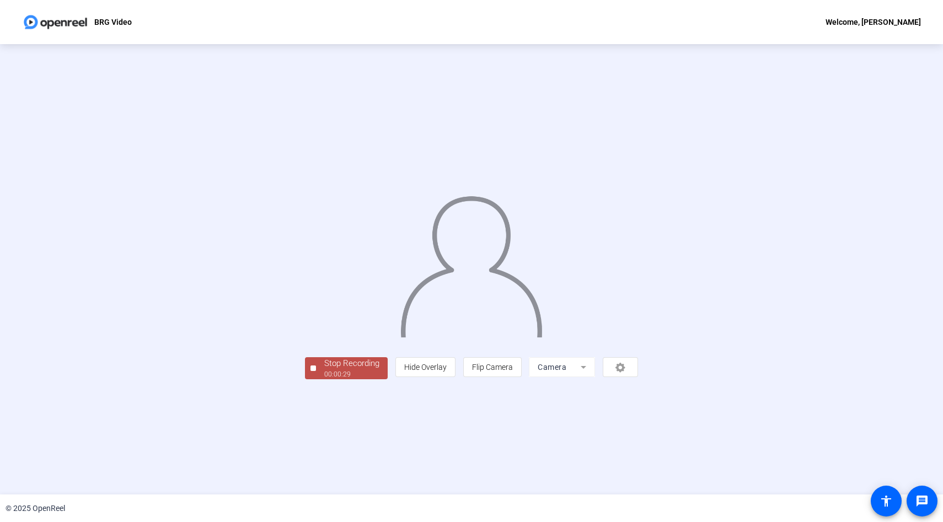
click at [211, 462] on div "Stop Recording 00:00:29 person Hide Overlay flip Flip Camera Camera" at bounding box center [471, 269] width 943 height 450
click at [324, 379] on div "00:00:30" at bounding box center [351, 374] width 55 height 10
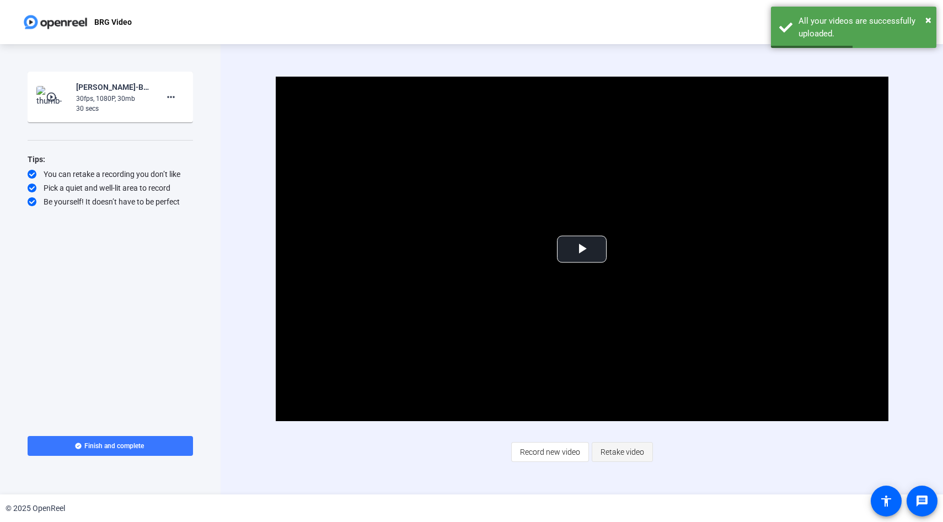
click at [629, 450] on span "Retake video" at bounding box center [622, 452] width 44 height 21
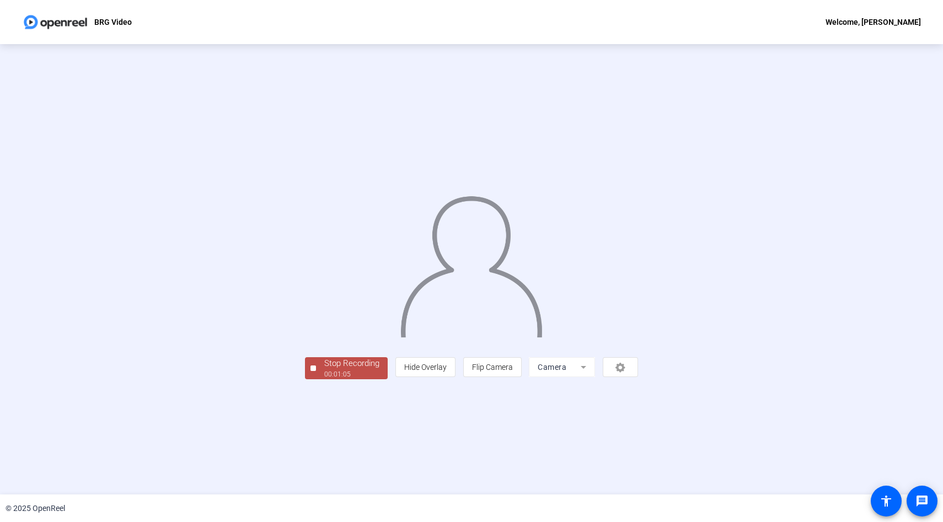
click at [324, 379] on div "00:01:05" at bounding box center [351, 374] width 55 height 10
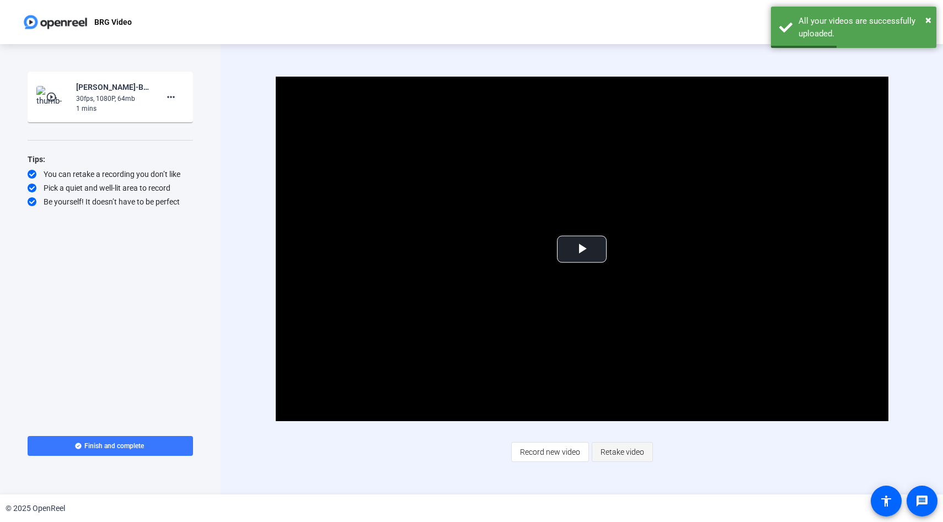
click at [612, 450] on span "Retake video" at bounding box center [622, 452] width 44 height 21
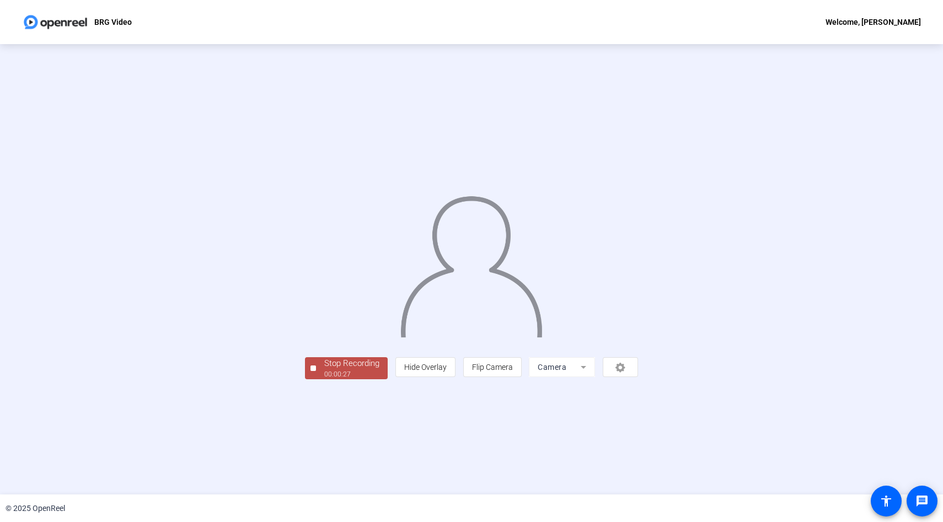
click at [324, 379] on div "00:00:27" at bounding box center [351, 374] width 55 height 10
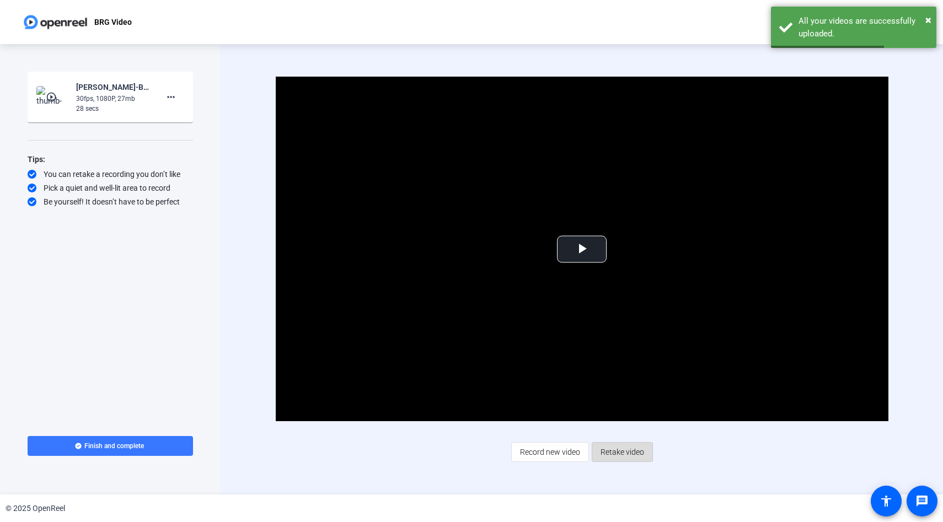
click at [622, 446] on span "Retake video" at bounding box center [622, 452] width 44 height 21
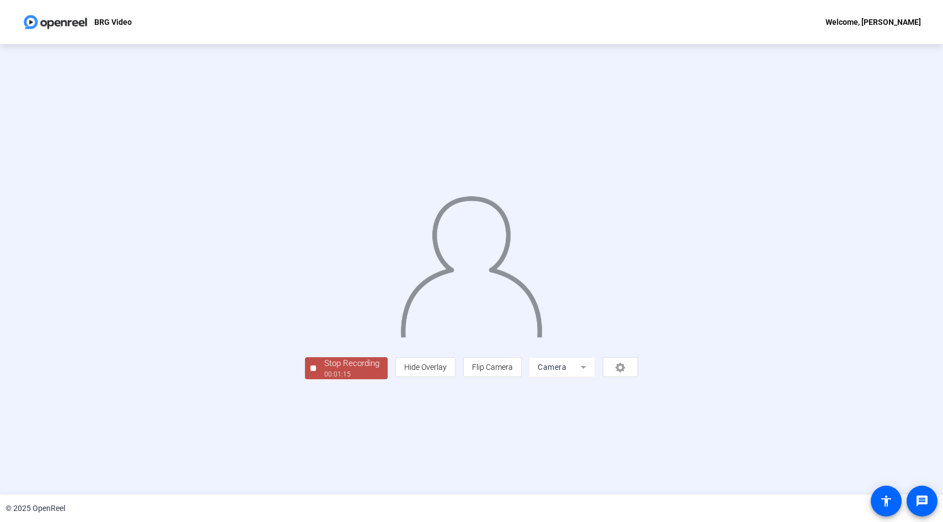
click at [324, 379] on div "00:01:15" at bounding box center [351, 374] width 55 height 10
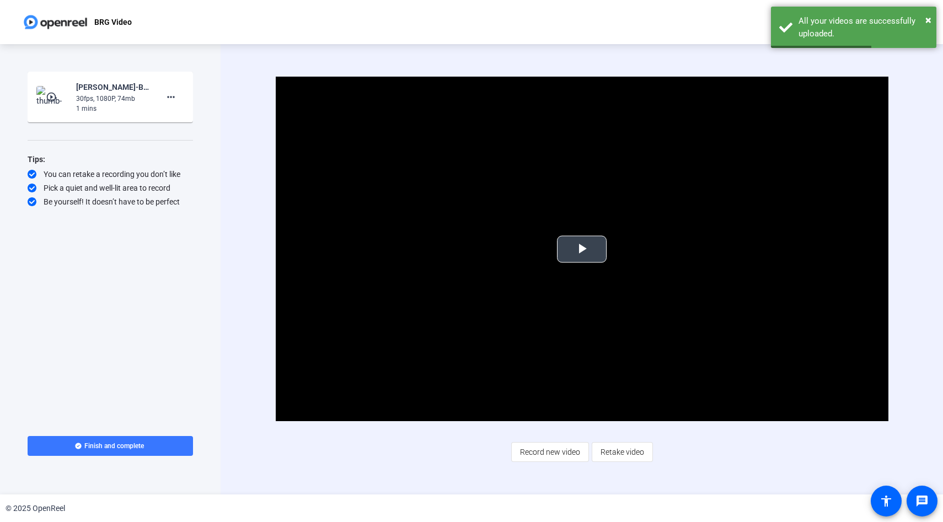
click at [582, 249] on span "Video Player" at bounding box center [582, 249] width 0 height 0
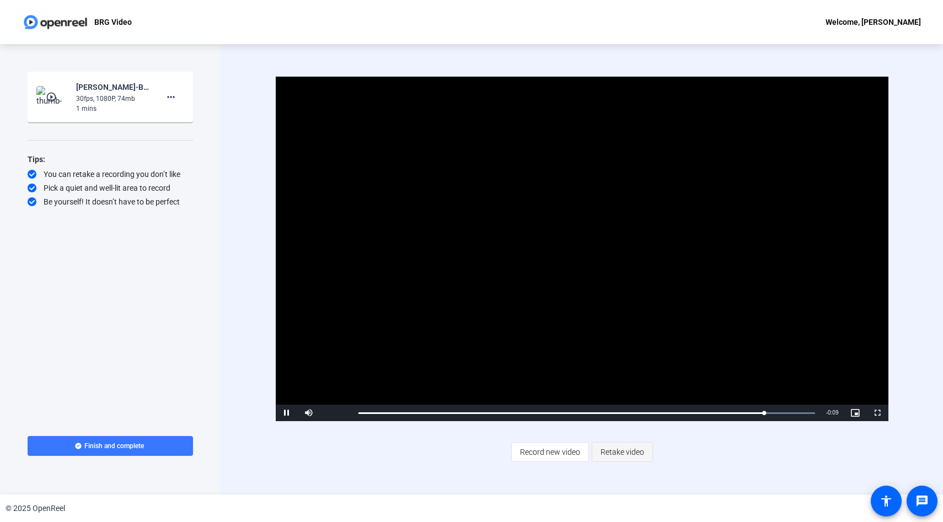
click at [623, 447] on span "Retake video" at bounding box center [622, 452] width 44 height 21
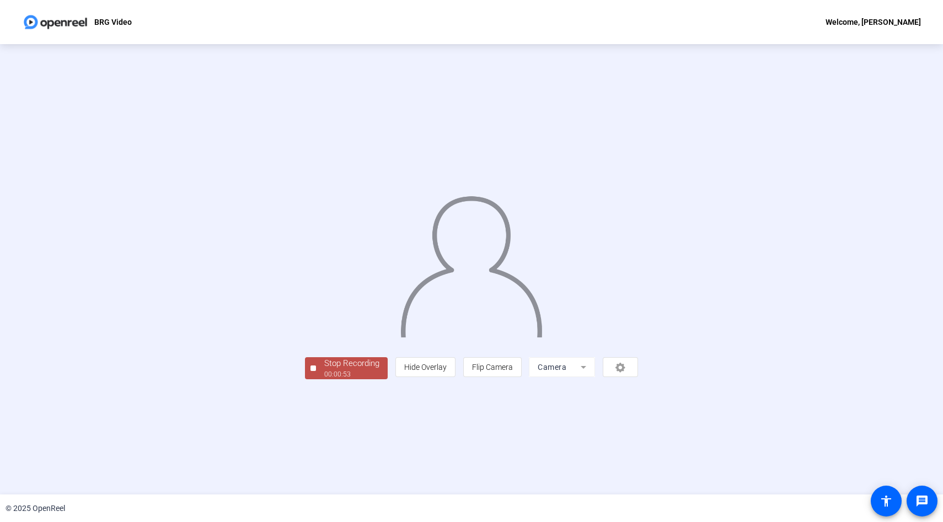
click at [324, 370] on div "Stop Recording" at bounding box center [351, 363] width 55 height 13
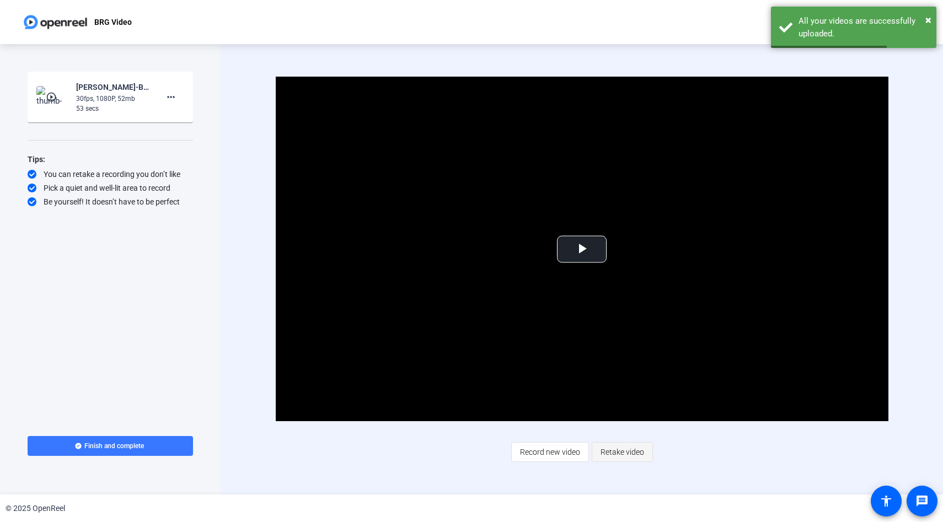
click at [625, 460] on span "Retake video" at bounding box center [622, 452] width 44 height 21
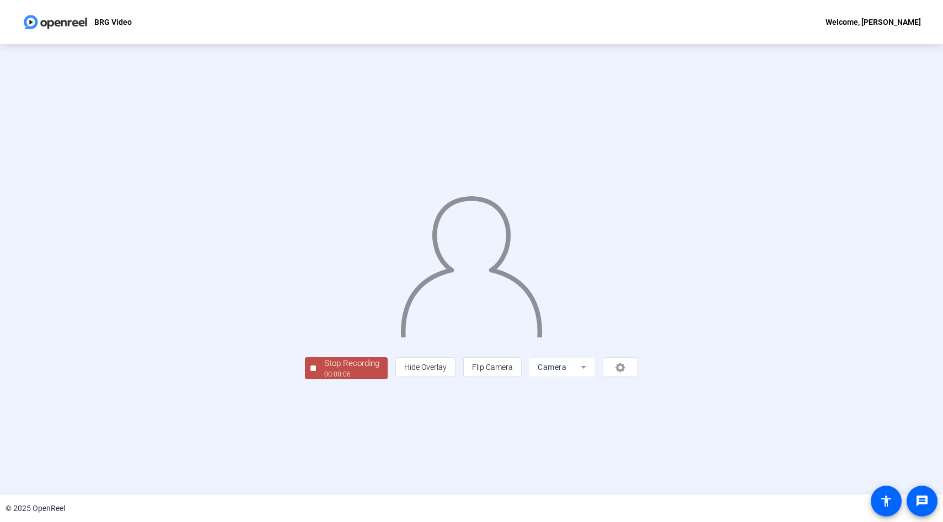
click at [324, 379] on div "00:00:06" at bounding box center [351, 374] width 55 height 10
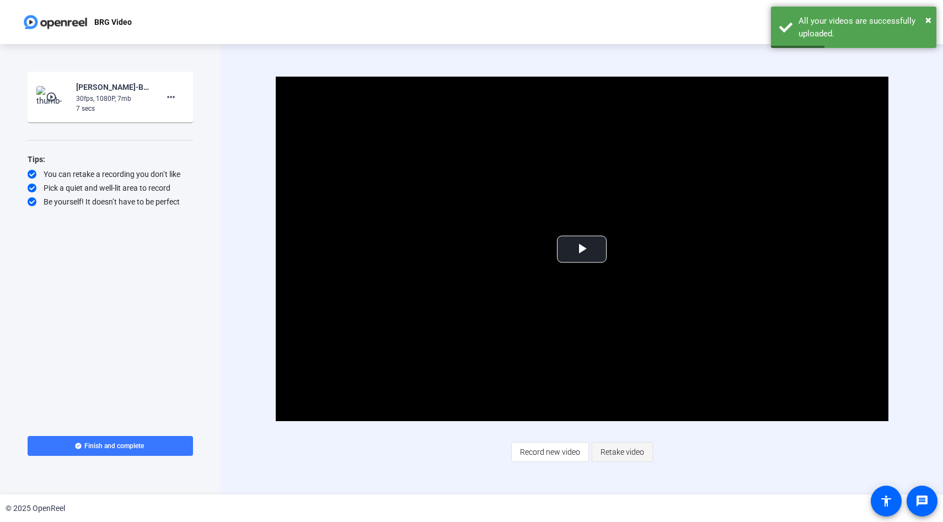
click at [613, 448] on span "Retake video" at bounding box center [622, 452] width 44 height 21
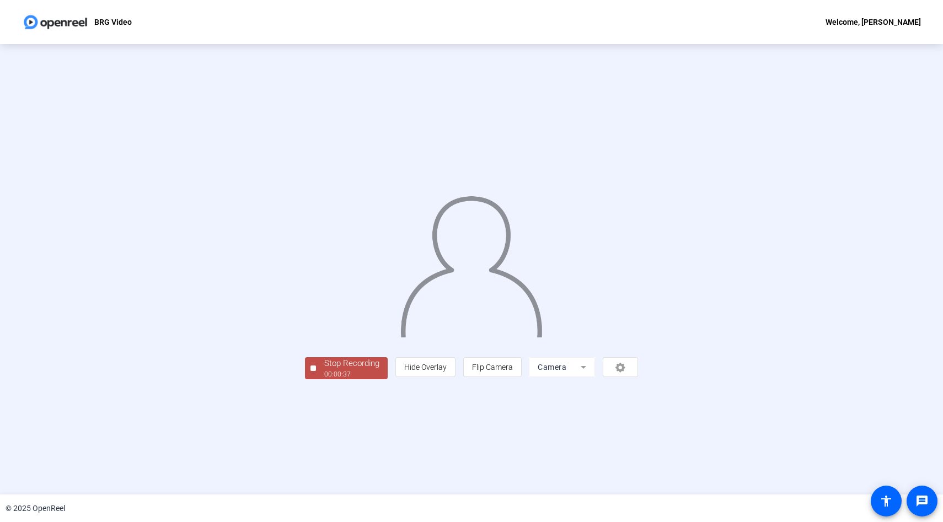
click at [305, 380] on button "Stop Recording 00:00:37" at bounding box center [346, 368] width 83 height 23
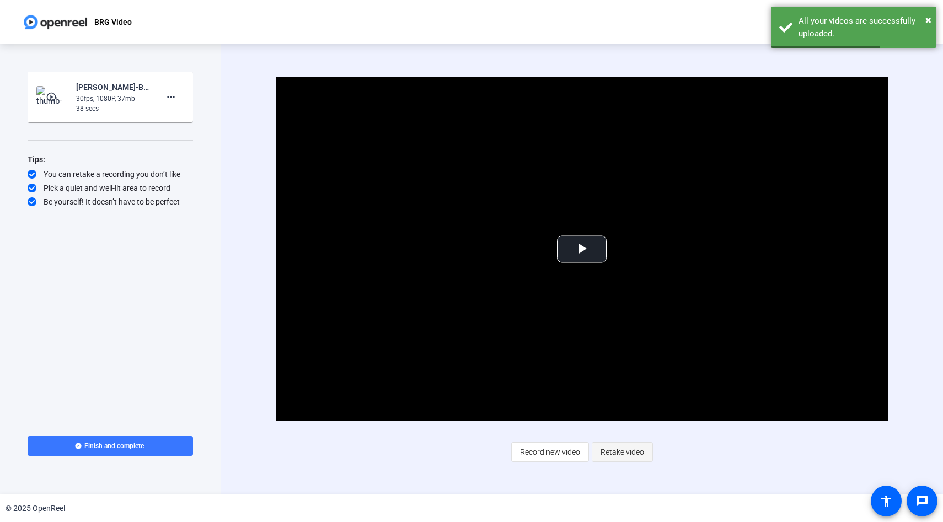
click at [616, 451] on span "Retake video" at bounding box center [622, 452] width 44 height 21
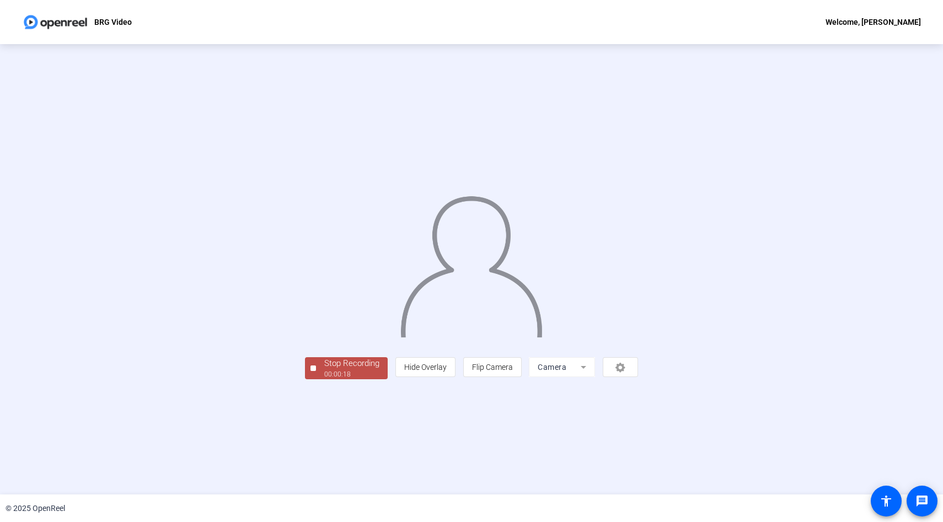
click at [324, 370] on div "Stop Recording" at bounding box center [351, 363] width 55 height 13
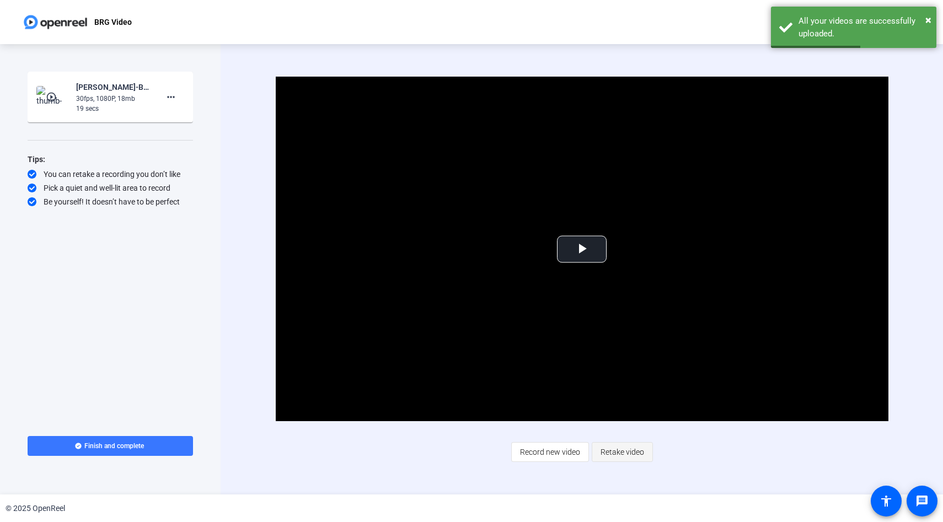
click at [618, 452] on span "Retake video" at bounding box center [622, 452] width 44 height 21
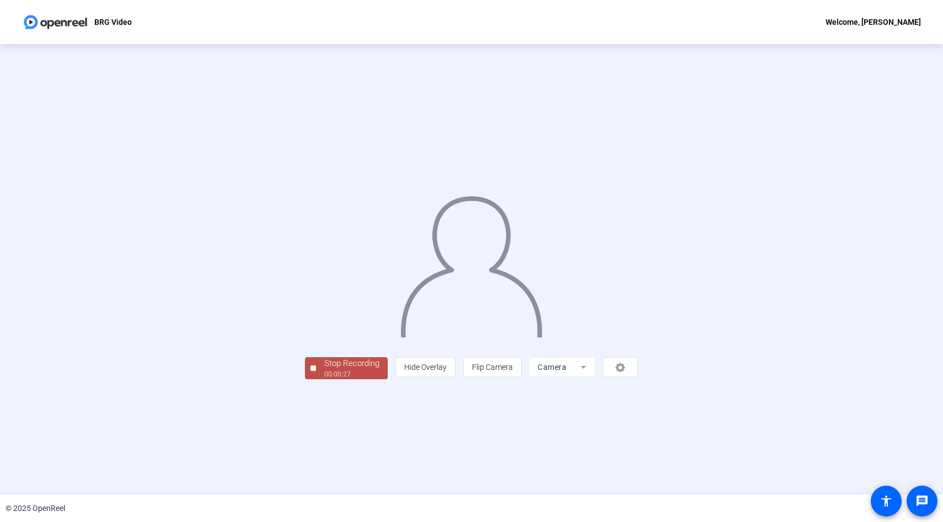
click at [324, 379] on div "00:00:27" at bounding box center [351, 374] width 55 height 10
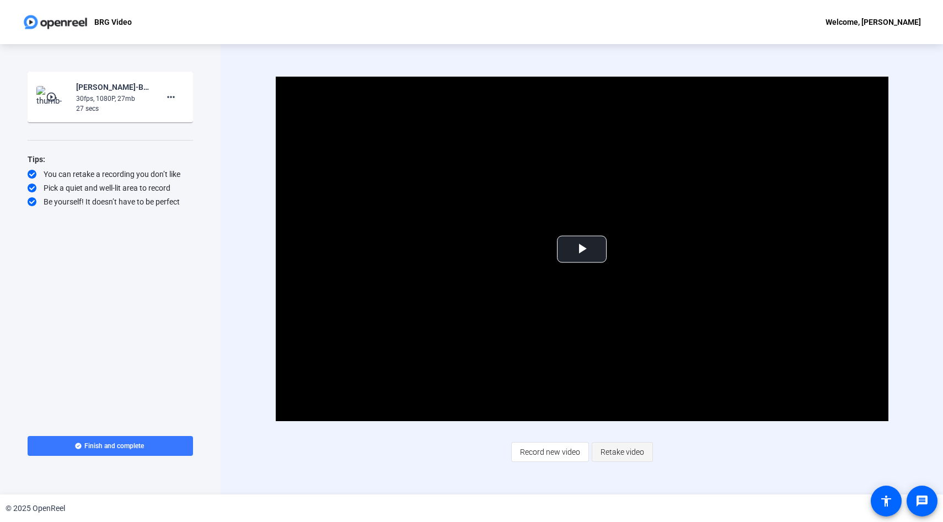
click at [627, 453] on span "Retake video" at bounding box center [622, 452] width 44 height 21
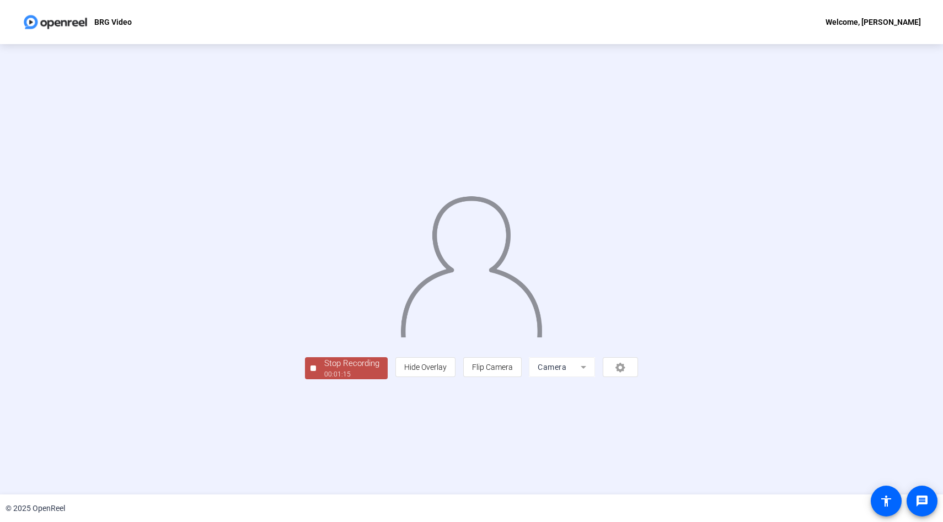
click at [305, 380] on button "Stop Recording 00:01:15" at bounding box center [346, 368] width 83 height 23
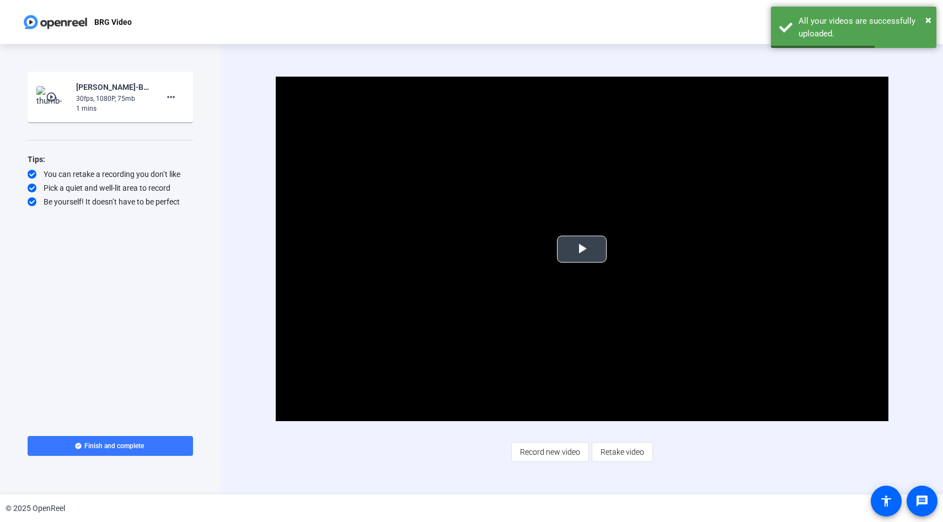
click at [582, 249] on span "Video Player" at bounding box center [582, 249] width 0 height 0
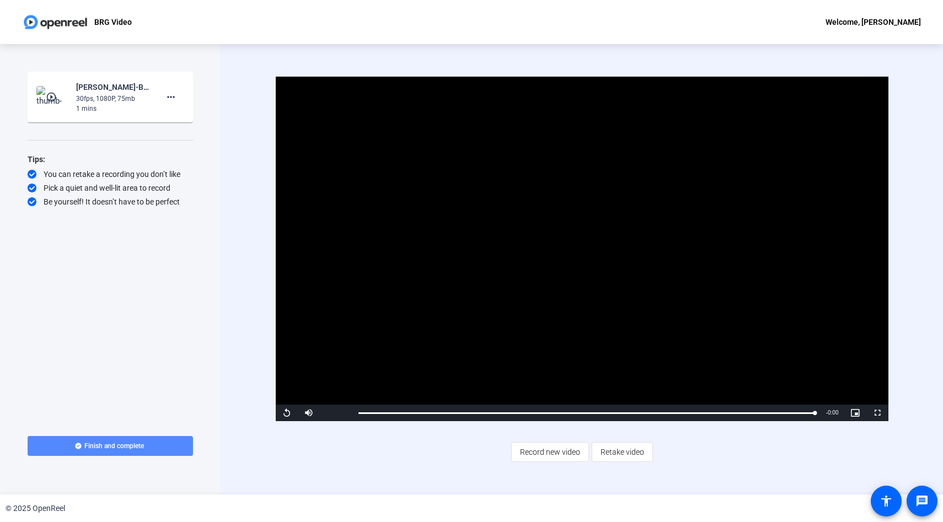
click at [146, 447] on span at bounding box center [110, 446] width 165 height 26
